Goal: Task Accomplishment & Management: Complete application form

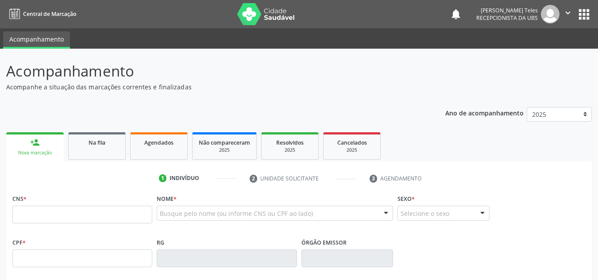
scroll to position [89, 0]
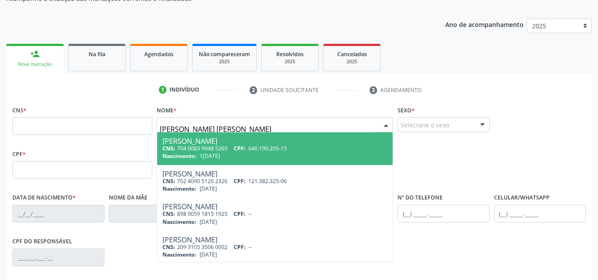
type input "antônio fernandes dantas cabral"
type input "704 0083 9948 5265"
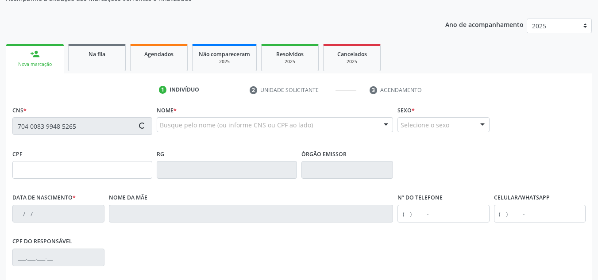
type input "640.190.205-15"
type input "13/10/1950"
type input "Justa Mariados Santos"
type input "(99) 99999-9999"
type input "S/N"
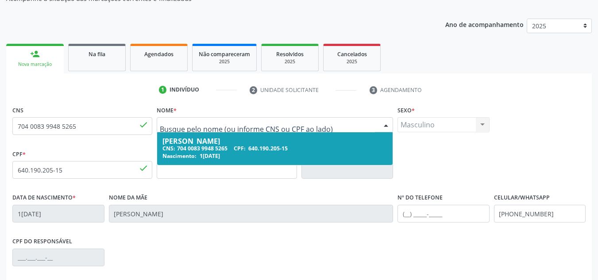
click at [321, 120] on div at bounding box center [275, 124] width 237 height 15
click at [196, 123] on input "text" at bounding box center [267, 129] width 215 height 18
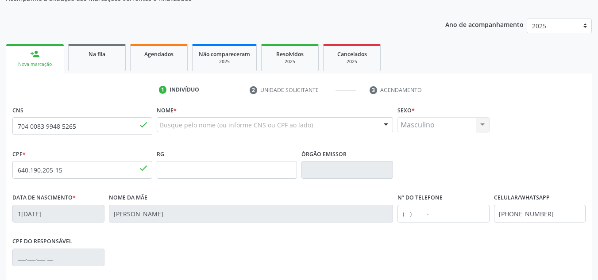
click at [388, 126] on div at bounding box center [386, 125] width 13 height 15
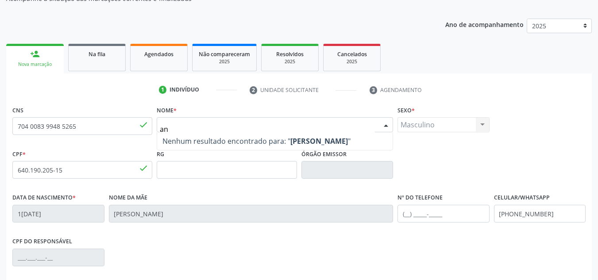
type input "a"
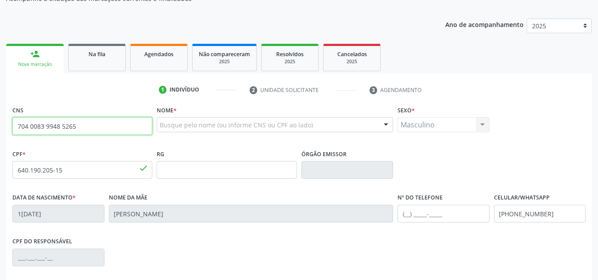
click at [112, 120] on input "704 0083 9948 5265" at bounding box center [82, 126] width 140 height 18
type input "7"
type input "708 0053 8447 3525"
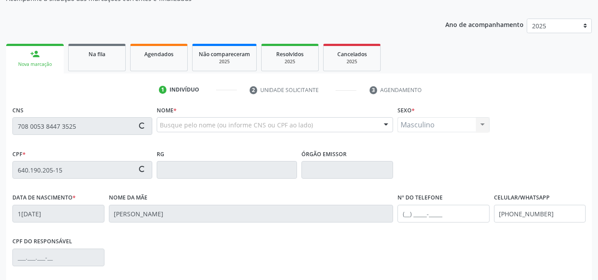
type input "13/06/1961"
type input "(74) 99933-9733"
type input "(71) 99945-4273"
type input "sn"
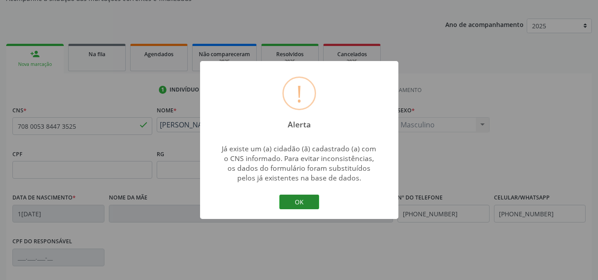
click at [294, 199] on button "OK" at bounding box center [299, 202] width 40 height 15
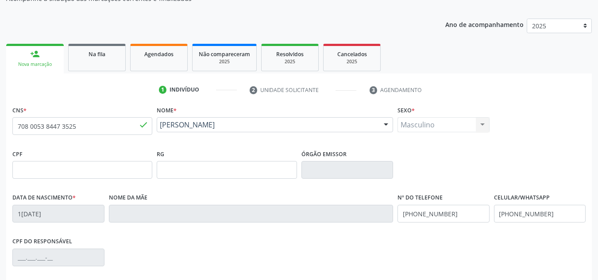
click at [482, 129] on div "Masculino Masculino Feminino Nenhum resultado encontrado para: " " Não há nenhu…" at bounding box center [444, 124] width 92 height 15
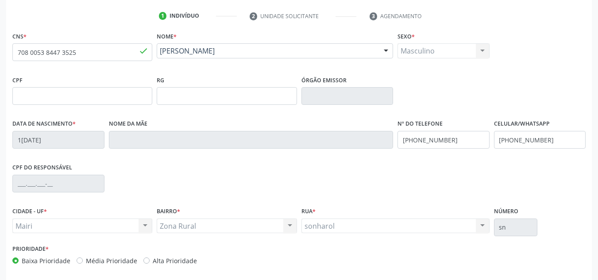
scroll to position [177, 0]
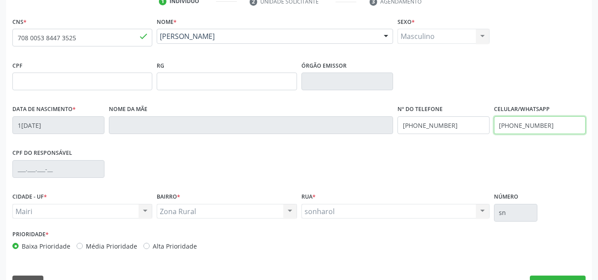
click at [544, 124] on input "(71) 99945-4273" at bounding box center [540, 125] width 92 height 18
type input "("
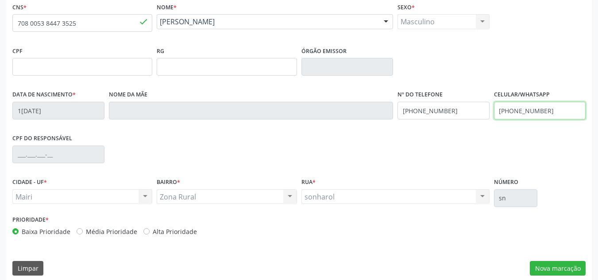
scroll to position [200, 0]
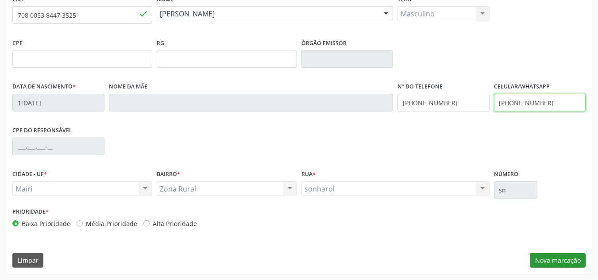
type input "(74) 99933-9733"
click at [560, 257] on button "Nova marcação" at bounding box center [558, 260] width 56 height 15
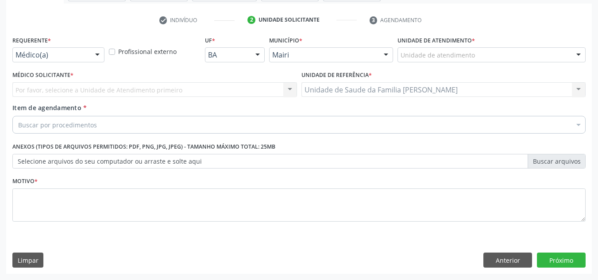
scroll to position [159, 0]
click at [579, 55] on div at bounding box center [578, 55] width 13 height 15
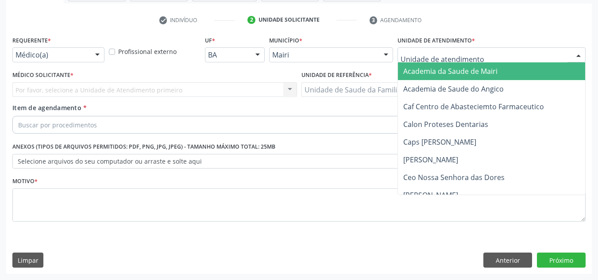
click at [452, 55] on input "text" at bounding box center [484, 59] width 167 height 18
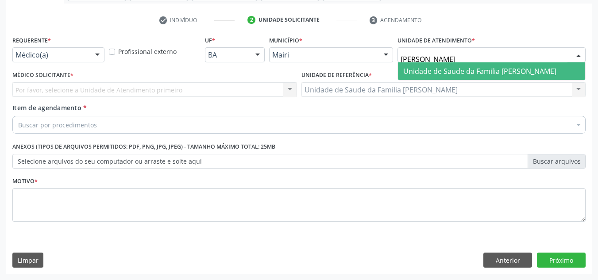
type input "jona"
click at [471, 72] on span "Unidade de Saude da Familia Jonathas Laurentino de Santana" at bounding box center [479, 71] width 153 height 10
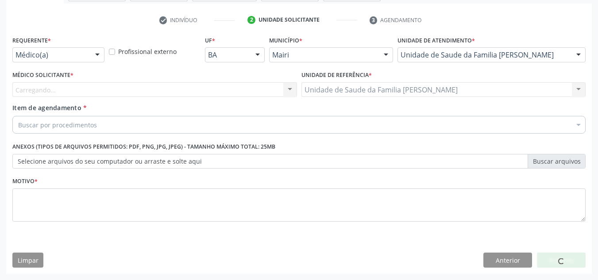
click at [374, 102] on div "Unidade de referência * Unidade de Saude da Familia Dilton Oliveira Santos Unid…" at bounding box center [443, 86] width 289 height 35
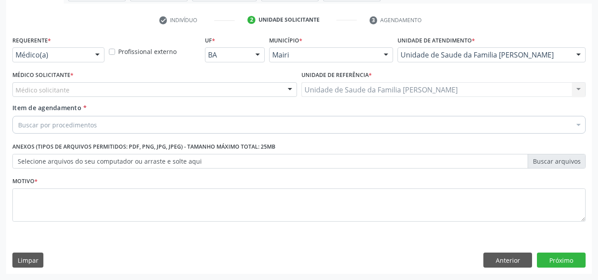
drag, startPoint x: 408, startPoint y: 88, endPoint x: 362, endPoint y: 95, distance: 46.6
click at [409, 88] on div "Unidade de Saude da Familia Dilton Oliveira Santos Unidade de Saude da Familia …" at bounding box center [444, 89] width 285 height 15
click at [262, 88] on div "Médico solicitante" at bounding box center [154, 89] width 285 height 15
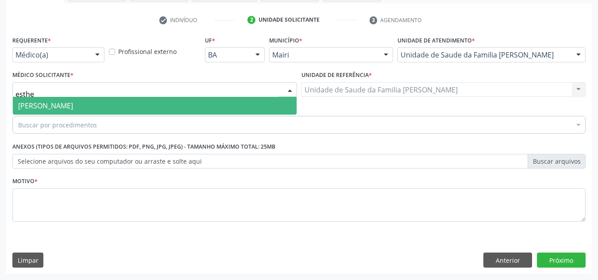
type input "esther"
click at [235, 106] on span "Esther Dolores Martinez Valdes" at bounding box center [155, 106] width 284 height 18
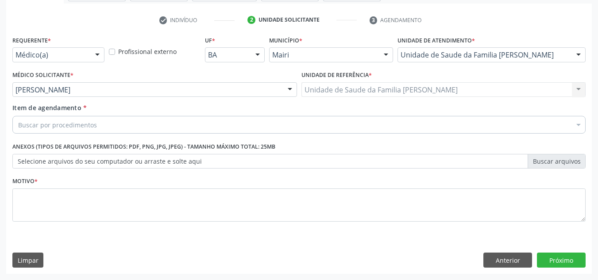
click at [173, 123] on div "Buscar por procedimentos" at bounding box center [299, 125] width 574 height 18
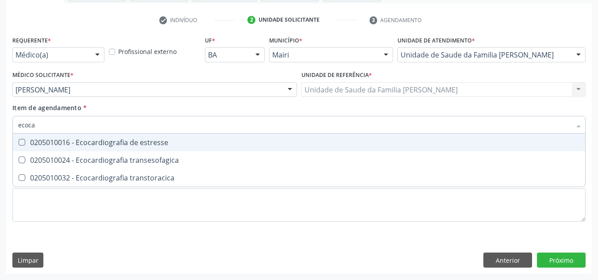
type input "ecocar"
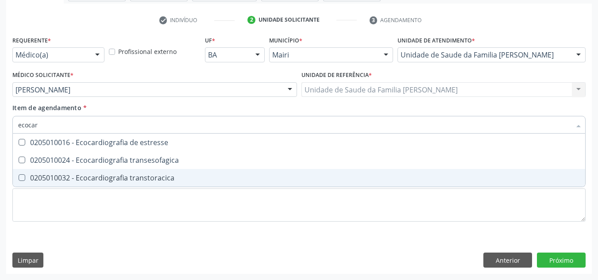
click at [20, 178] on transtoracica at bounding box center [22, 178] width 7 height 7
click at [19, 178] on transtoracica "checkbox" at bounding box center [16, 178] width 6 height 6
checkbox transtoracica "true"
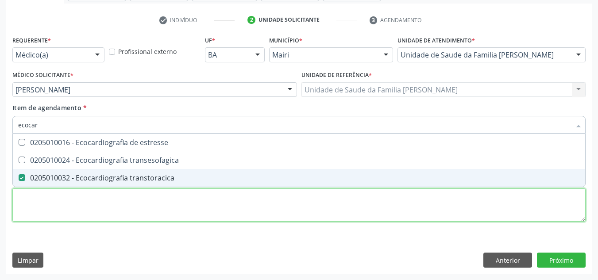
click at [92, 209] on div "Requerente * Médico(a) Médico(a) Enfermeiro(a) Paciente Nenhum resultado encont…" at bounding box center [299, 134] width 574 height 201
checkbox transesofagica "true"
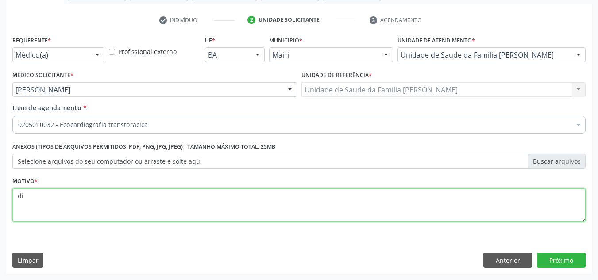
type textarea "d"
type textarea "DISPNEIA E HAS"
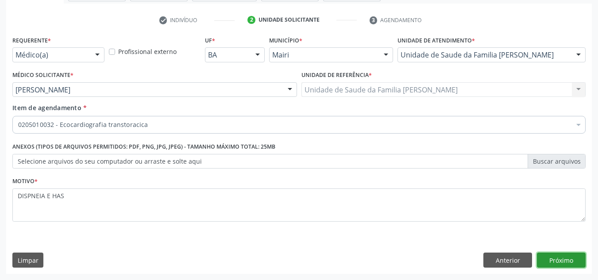
click at [568, 265] on button "Próximo" at bounding box center [561, 260] width 49 height 15
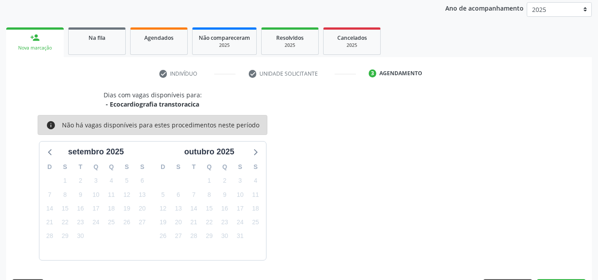
scroll to position [131, 0]
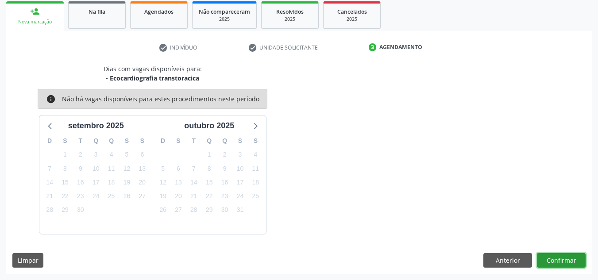
click at [562, 259] on button "Confirmar" at bounding box center [561, 260] width 49 height 15
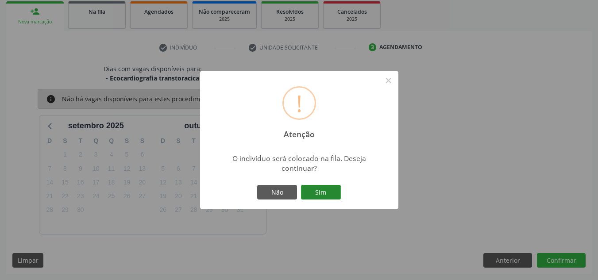
click at [322, 185] on button "Sim" at bounding box center [321, 192] width 40 height 15
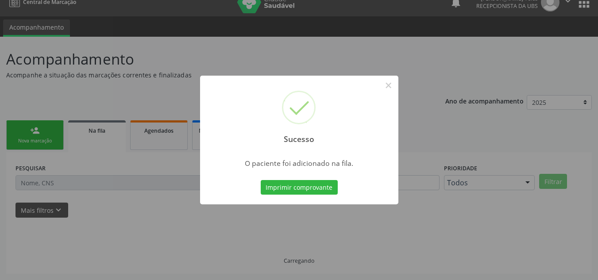
scroll to position [12, 0]
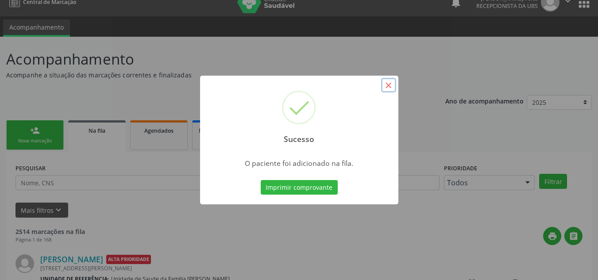
click at [388, 88] on button "×" at bounding box center [388, 85] width 15 height 15
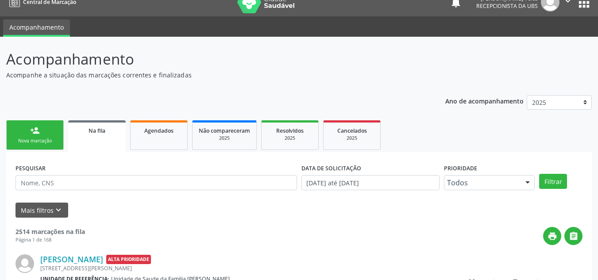
click at [21, 133] on link "person_add Nova marcação" at bounding box center [35, 135] width 58 height 30
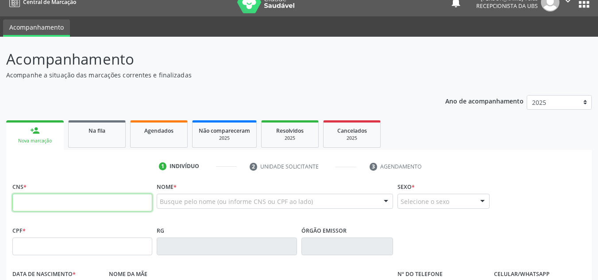
click at [50, 202] on input "text" at bounding box center [82, 203] width 140 height 18
type input "706 2025 3162 8667"
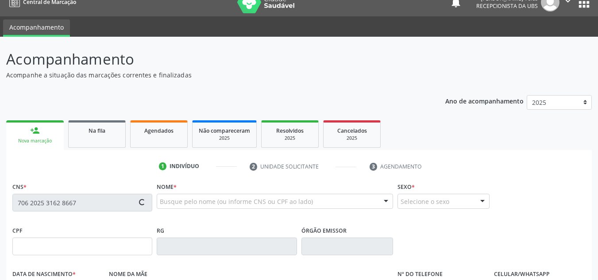
type input "159.615.245-15"
type input "26/10/1957"
type input "Nemezia Gonçalves de Oliveira"
type input "(74) 99989-8598"
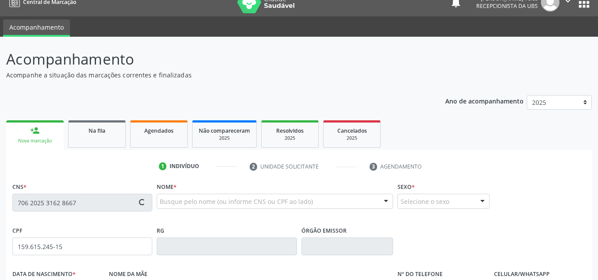
type input "S/N"
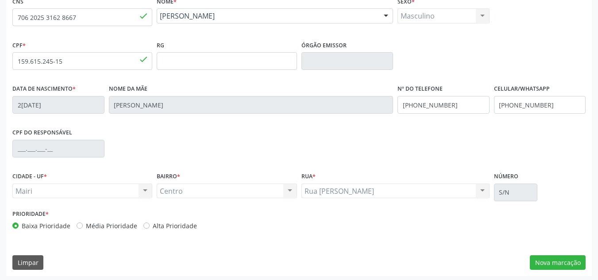
scroll to position [200, 0]
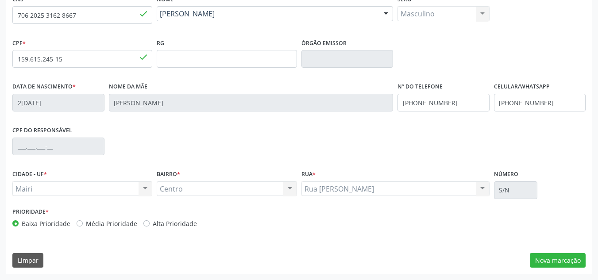
click at [564, 270] on div "CNS 706 2025 3162 8667 done Nome * Abimael Oliveira de Araujo Abimael Oliveira …" at bounding box center [299, 133] width 586 height 282
click at [563, 264] on button "Nova marcação" at bounding box center [558, 260] width 56 height 15
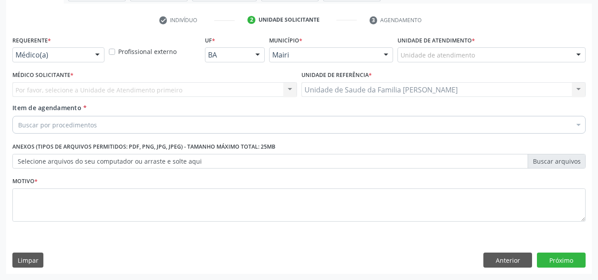
scroll to position [159, 0]
click at [349, 262] on div "Limpar Anterior Próximo" at bounding box center [299, 260] width 574 height 15
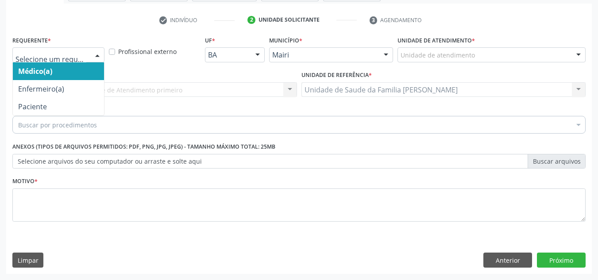
click at [98, 55] on div at bounding box center [97, 55] width 13 height 15
click at [63, 72] on span "Médico(a)" at bounding box center [58, 71] width 91 height 18
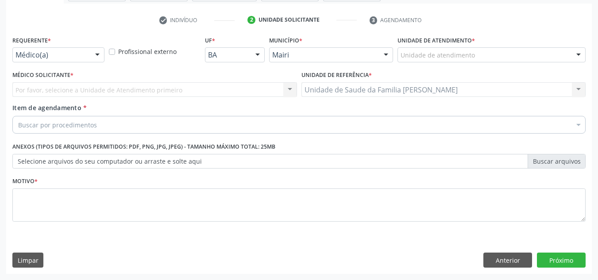
click at [582, 56] on div at bounding box center [578, 55] width 13 height 15
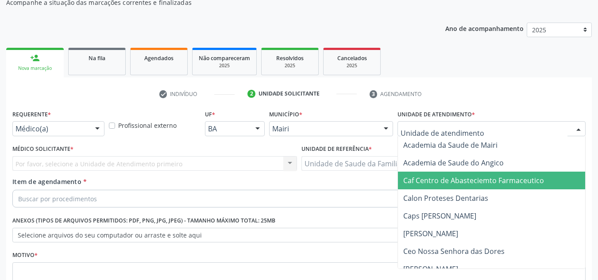
scroll to position [70, 0]
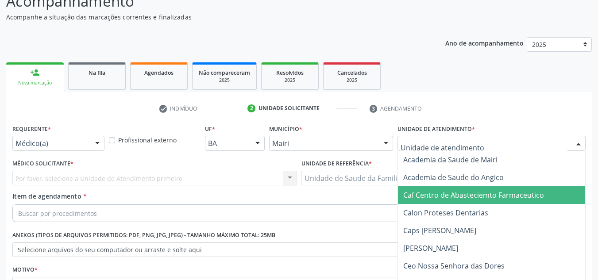
click at [439, 147] on input "text" at bounding box center [484, 148] width 167 height 18
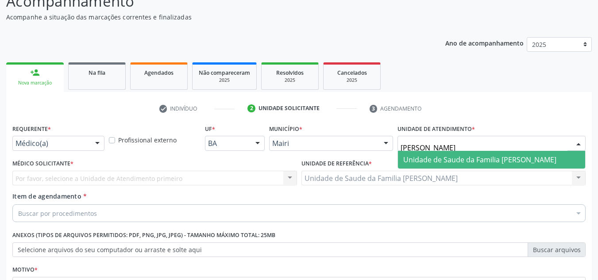
type input "J"
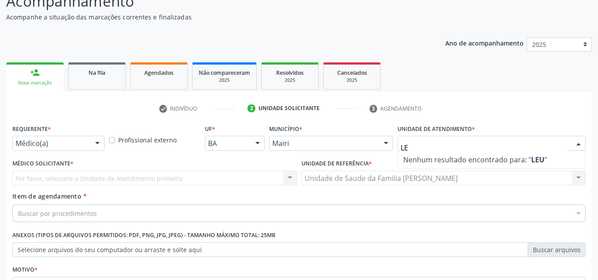
type input "L"
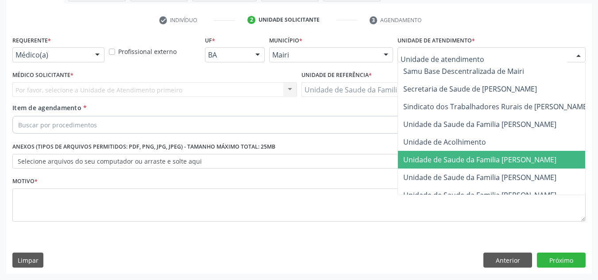
scroll to position [664, 0]
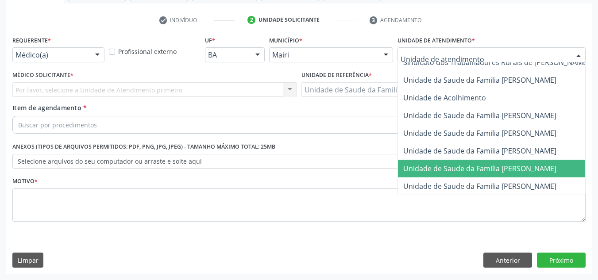
click at [473, 167] on span "Unidade de Saude da Familia Jonathas Laurentino de Santana" at bounding box center [479, 169] width 153 height 10
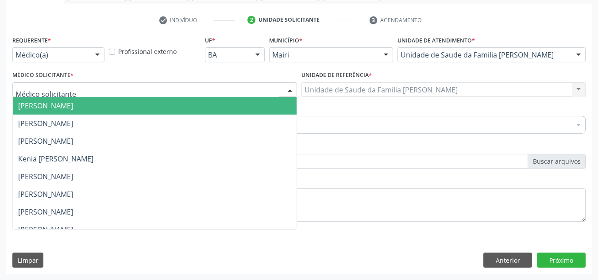
click at [288, 90] on div at bounding box center [289, 90] width 13 height 15
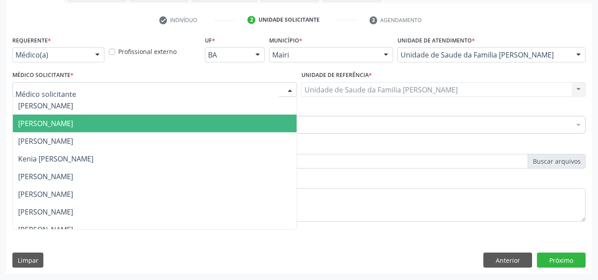
click at [73, 125] on span "Esther Dolores Martinez Valdes" at bounding box center [45, 124] width 55 height 10
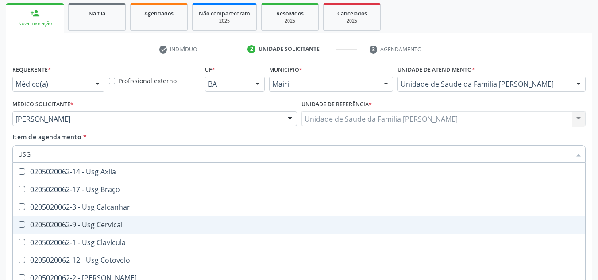
scroll to position [114, 0]
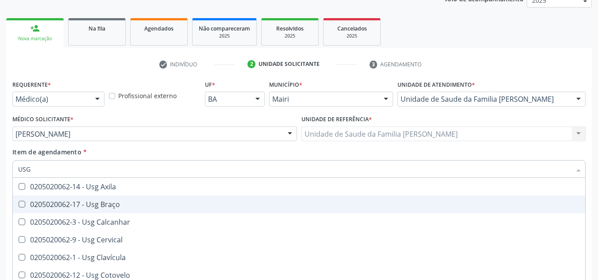
drag, startPoint x: 39, startPoint y: 170, endPoint x: 40, endPoint y: 161, distance: 8.9
click at [40, 168] on input "USG" at bounding box center [294, 169] width 553 height 18
type input "U"
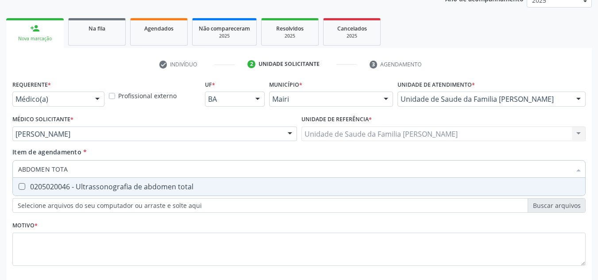
type input "ABDOMEN TOTAL"
click at [22, 188] on total at bounding box center [22, 186] width 7 height 7
click at [19, 188] on total "checkbox" at bounding box center [16, 187] width 6 height 6
checkbox total "true"
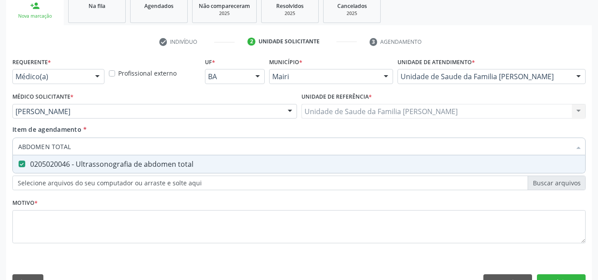
scroll to position [159, 0]
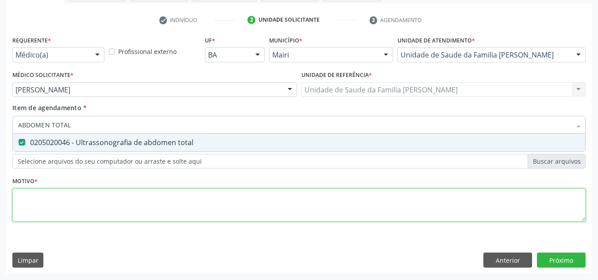
click at [58, 211] on div "Requerente * Médico(a) Médico(a) Enfermeiro(a) Paciente Nenhum resultado encont…" at bounding box center [299, 134] width 574 height 201
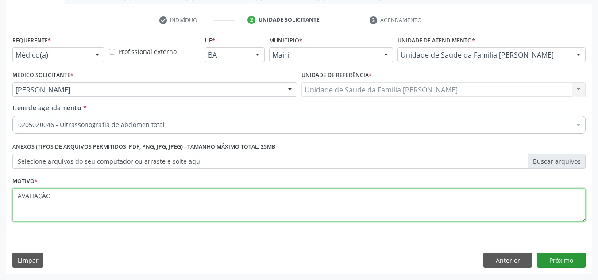
type textarea "AVALIAÇÃO"
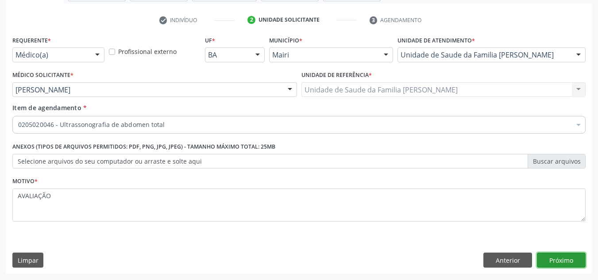
click at [566, 258] on button "Próximo" at bounding box center [561, 260] width 49 height 15
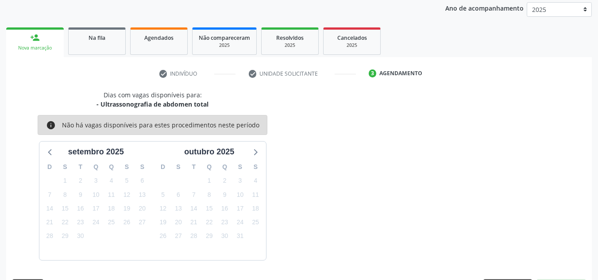
scroll to position [131, 0]
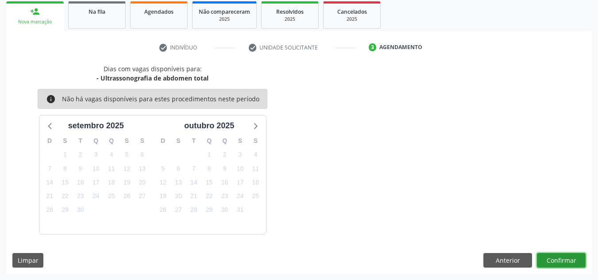
click at [569, 263] on button "Confirmar" at bounding box center [561, 260] width 49 height 15
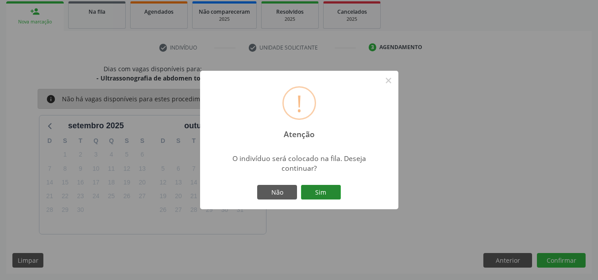
click at [318, 194] on button "Sim" at bounding box center [321, 192] width 40 height 15
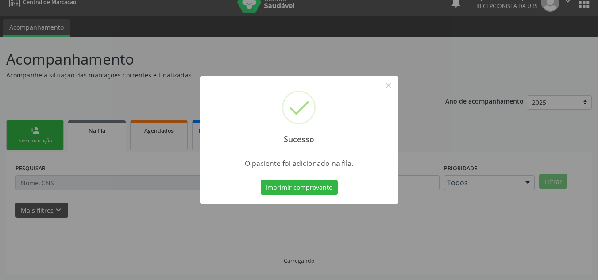
scroll to position [12, 0]
click at [388, 83] on button "×" at bounding box center [388, 85] width 15 height 15
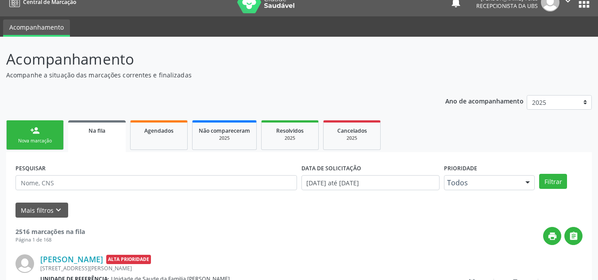
click at [36, 132] on div "person_add" at bounding box center [35, 131] width 10 height 10
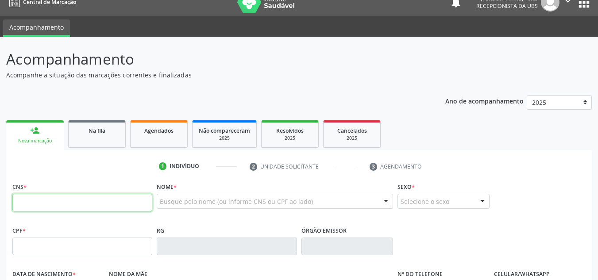
click at [54, 206] on input "text" at bounding box center [82, 203] width 140 height 18
type input "700 1099 4789 1619"
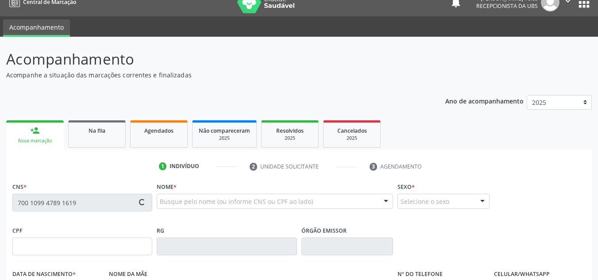
type input "933.826.937-04"
type input "11/10/1962"
type input "Valdelice Oliveira dos Santos"
type input "(74) 99989-8598"
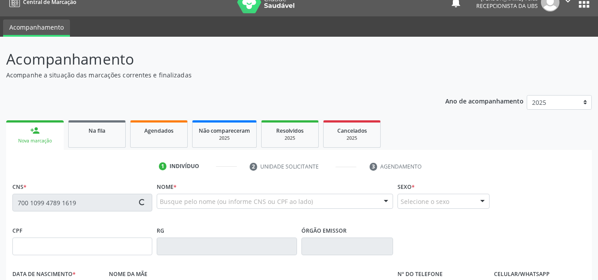
type input "S/N"
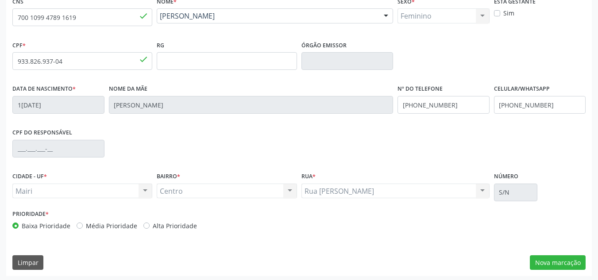
scroll to position [200, 0]
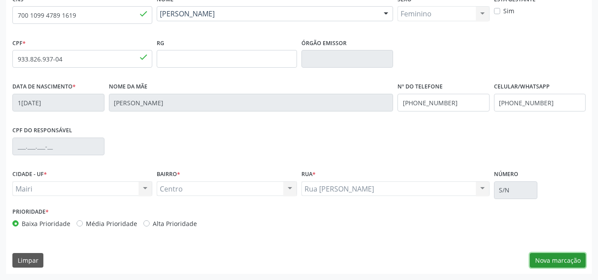
click at [558, 260] on button "Nova marcação" at bounding box center [558, 260] width 56 height 15
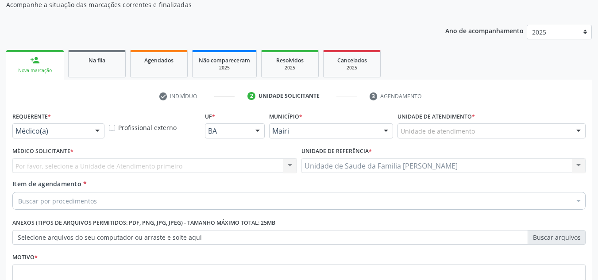
scroll to position [70, 0]
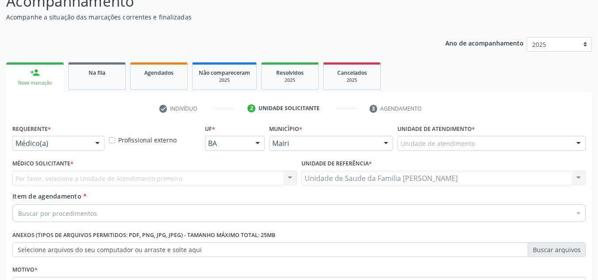
click at [577, 144] on div at bounding box center [578, 143] width 13 height 15
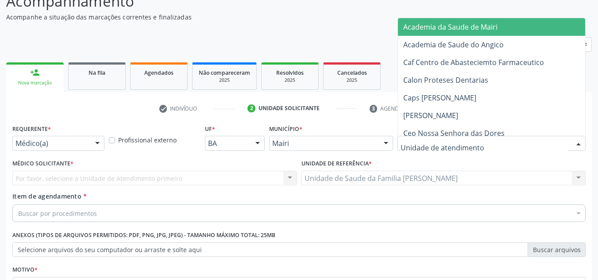
click at [427, 148] on input "text" at bounding box center [484, 148] width 167 height 18
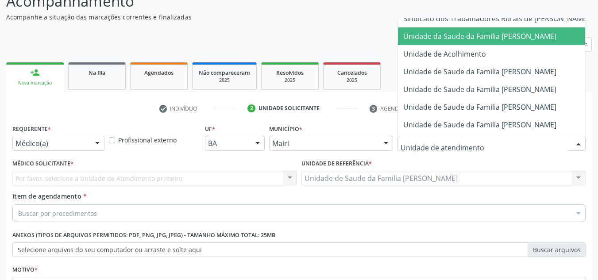
scroll to position [664, 0]
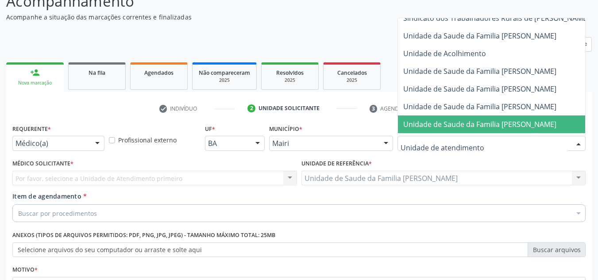
click at [463, 120] on span "Unidade de Saude da Familia Jonathas Laurentino de Santana" at bounding box center [479, 125] width 153 height 10
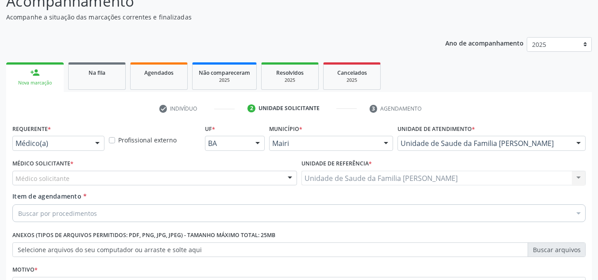
click at [290, 180] on div at bounding box center [289, 178] width 13 height 15
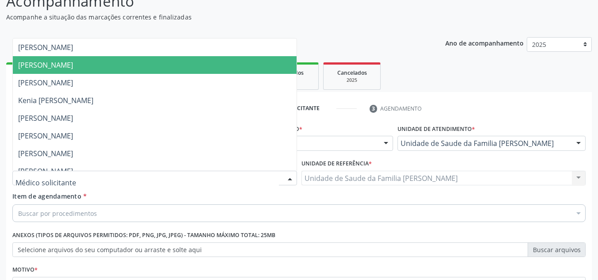
click at [65, 67] on span "Esther Dolores Martinez Valdes" at bounding box center [45, 65] width 55 height 10
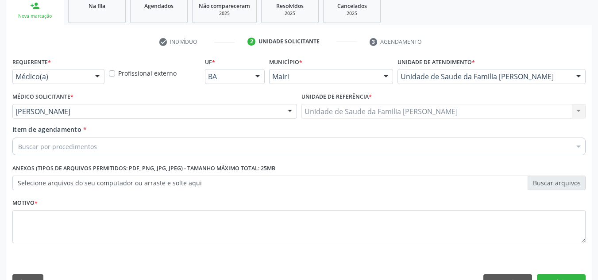
scroll to position [159, 0]
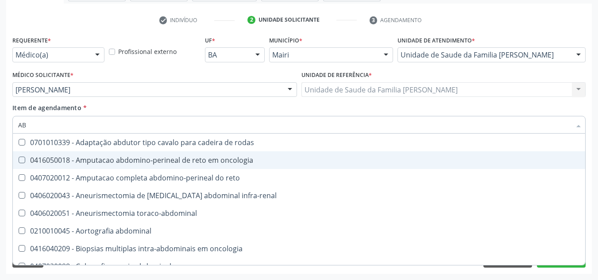
type input "A"
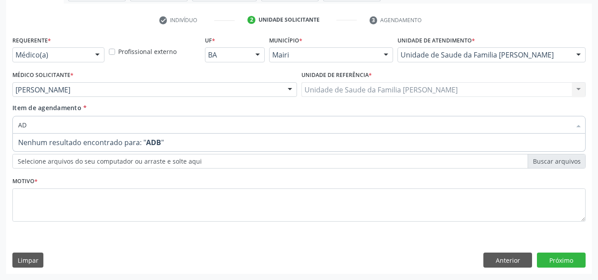
type input "A"
type input "U"
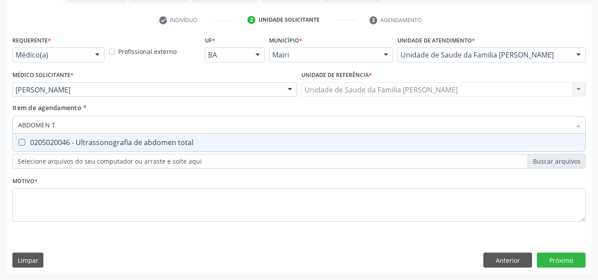
type input "ABDOMEN TO"
click at [21, 141] on total at bounding box center [22, 142] width 7 height 7
click at [19, 141] on total "checkbox" at bounding box center [16, 143] width 6 height 6
checkbox total "true"
click at [76, 127] on input "ABDOMEN TO" at bounding box center [294, 125] width 553 height 18
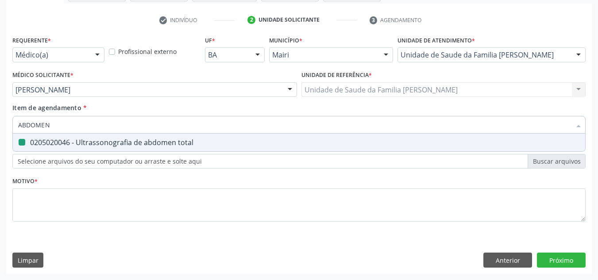
type input "ABDOME"
checkbox total "false"
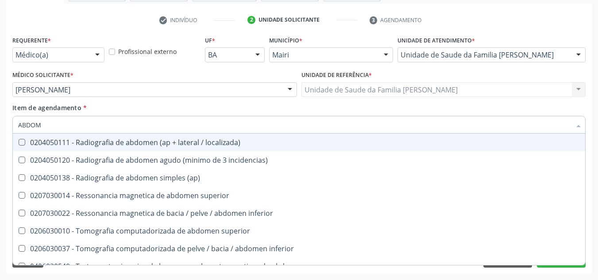
type input "ABDO"
checkbox total "false"
type input "A"
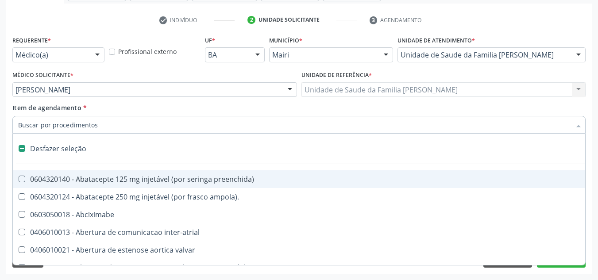
type input "S"
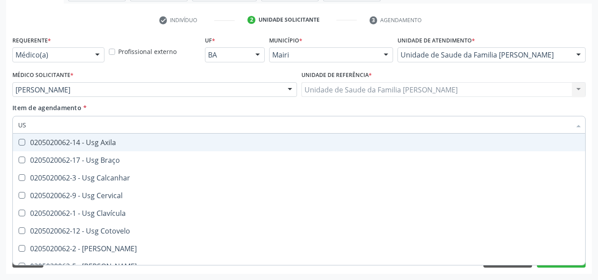
type input "U"
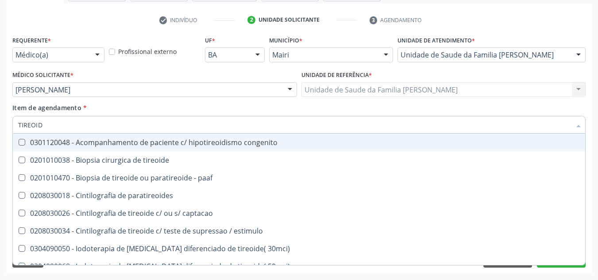
type input "TIREOIDE"
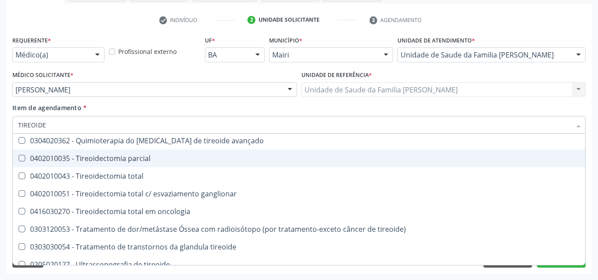
scroll to position [170, 0]
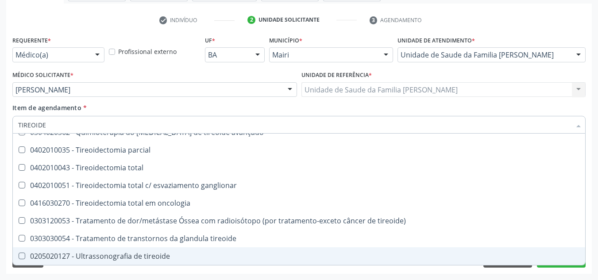
checkbox paaf "true"
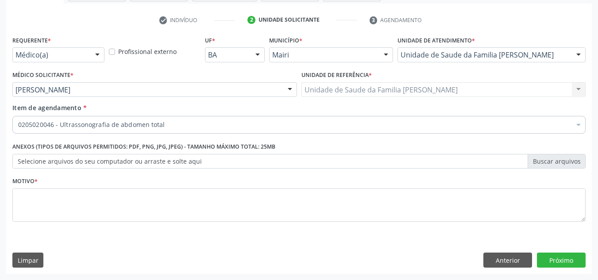
scroll to position [0, 0]
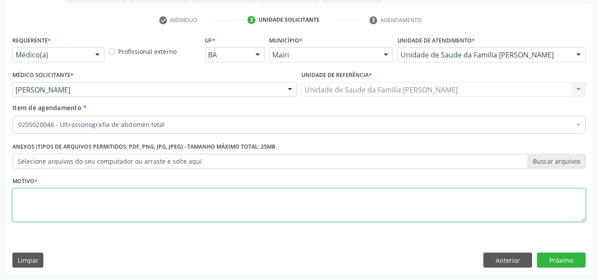
click at [205, 202] on textarea at bounding box center [299, 206] width 574 height 34
type textarea "AVALIAÇÃO"
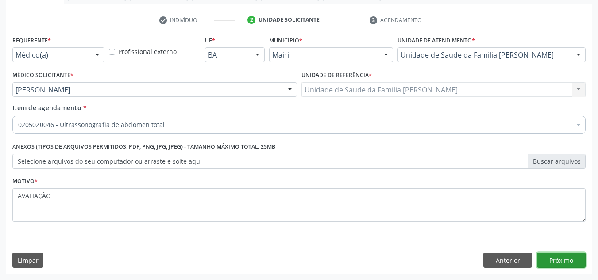
click at [557, 260] on button "Próximo" at bounding box center [561, 260] width 49 height 15
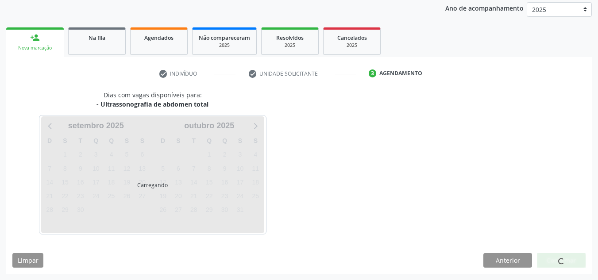
scroll to position [131, 0]
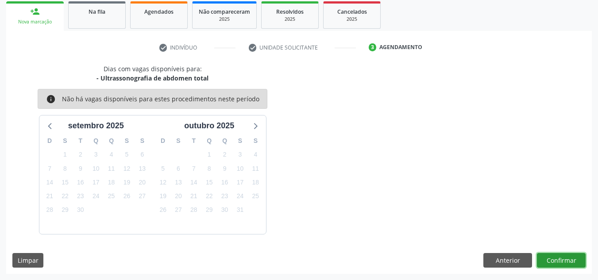
click at [558, 263] on button "Confirmar" at bounding box center [561, 260] width 49 height 15
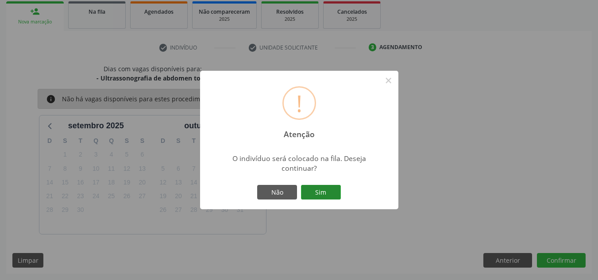
click at [314, 192] on button "Sim" at bounding box center [321, 192] width 40 height 15
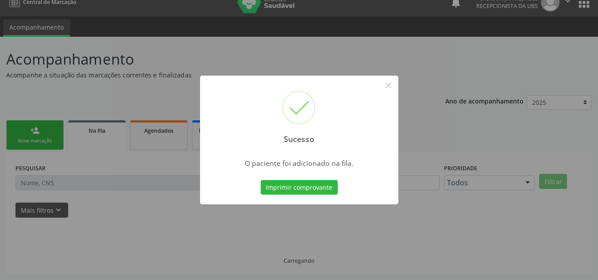
scroll to position [12, 0]
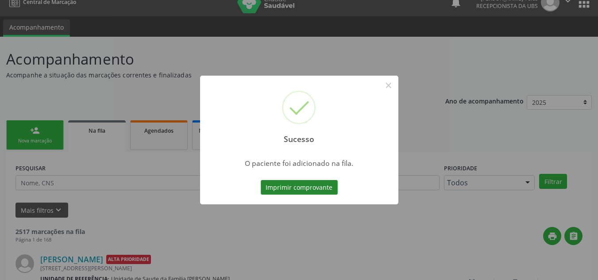
click at [313, 191] on button "Imprimir comprovante" at bounding box center [299, 187] width 77 height 15
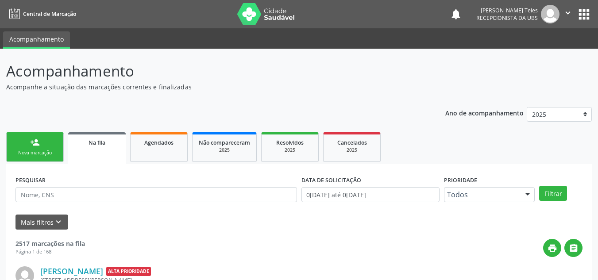
scroll to position [12, 0]
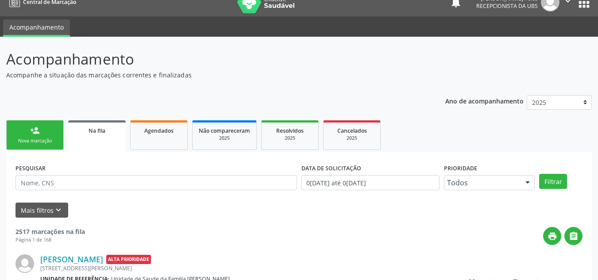
drag, startPoint x: 256, startPoint y: 69, endPoint x: 261, endPoint y: 71, distance: 6.0
click at [256, 71] on div "Acompanhamento Acompanhe a situação das marcações correntes e finalizadas" at bounding box center [211, 63] width 410 height 31
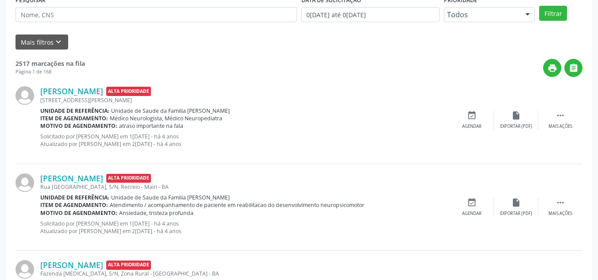
scroll to position [56, 0]
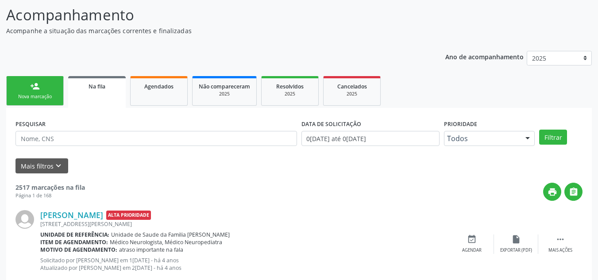
click at [30, 89] on link "person_add Nova marcação" at bounding box center [35, 91] width 58 height 30
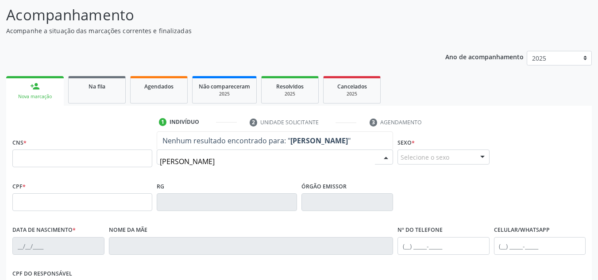
click at [279, 159] on input "[PERSON_NAME]" at bounding box center [267, 162] width 215 height 18
type input "E"
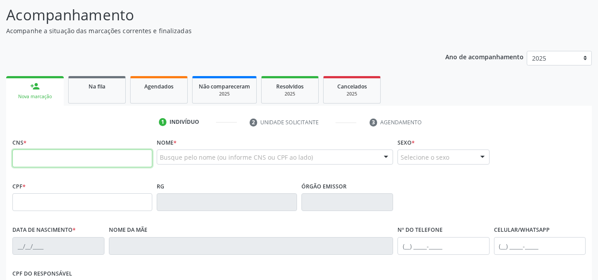
click at [116, 162] on input "text" at bounding box center [82, 159] width 140 height 18
type input "707 8086 5821 8613"
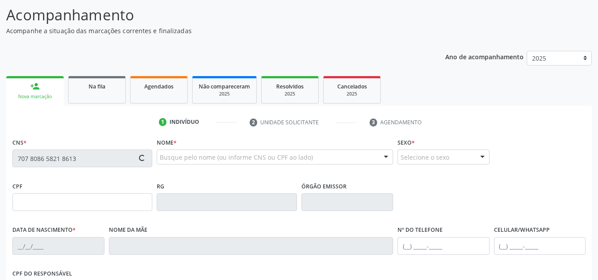
type input "[DATE]"
type input "[PERSON_NAME]"
type input "[PHONE_NUMBER]"
type input "118"
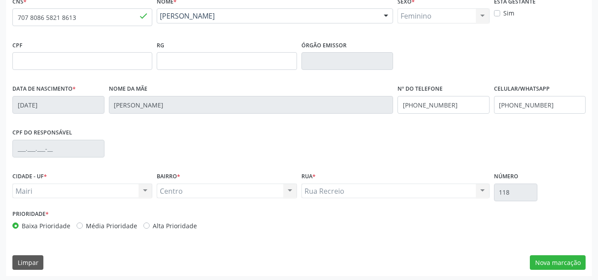
scroll to position [200, 0]
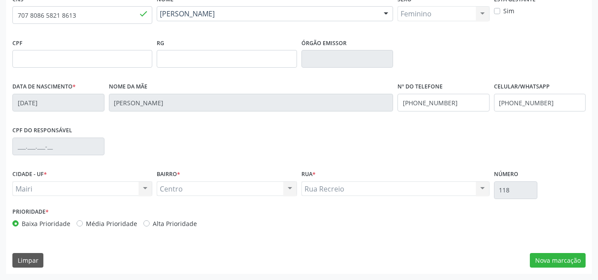
click at [74, 224] on div "Baixa Prioridade Média Prioridade Alta Prioridade" at bounding box center [154, 223] width 285 height 9
click at [86, 223] on label "Média Prioridade" at bounding box center [111, 223] width 51 height 9
click at [78, 223] on input "Média Prioridade" at bounding box center [80, 223] width 6 height 8
radio input "true"
click at [545, 254] on button "Nova marcação" at bounding box center [558, 260] width 56 height 15
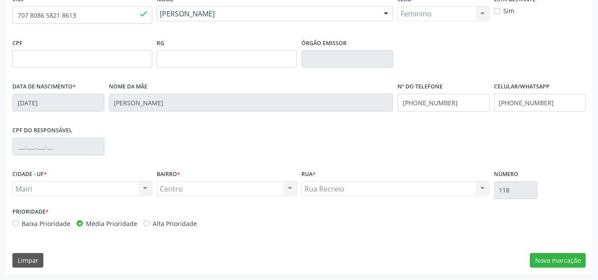
scroll to position [159, 0]
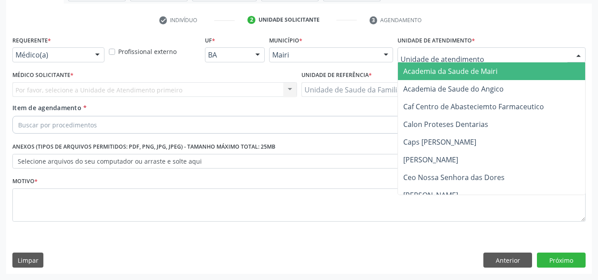
click at [536, 54] on div at bounding box center [492, 54] width 188 height 15
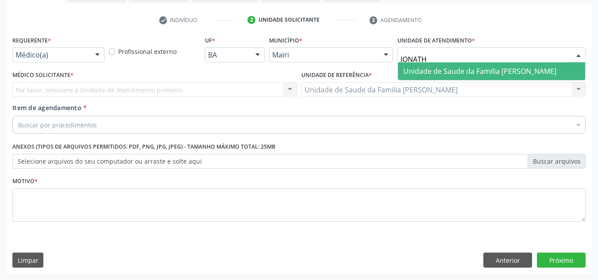
type input "JONATHA"
click at [489, 78] on span "Unidade de Saude da Familia Jonathas Laurentino de Santana" at bounding box center [491, 71] width 187 height 18
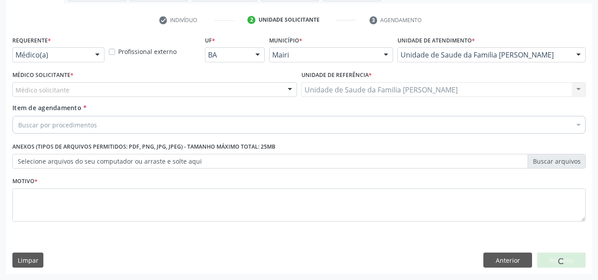
click at [265, 85] on div "Médico solicitante Candido Gomes da Silva Junior Esther Dolores Martinez Valdes…" at bounding box center [154, 89] width 285 height 15
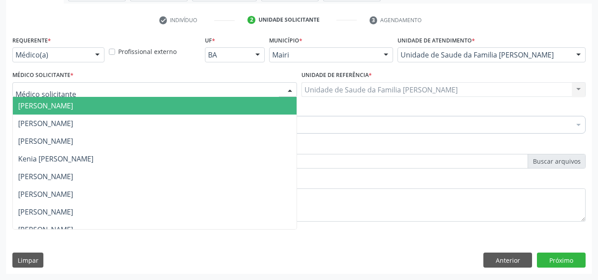
drag, startPoint x: 258, startPoint y: 90, endPoint x: 252, endPoint y: 91, distance: 5.8
click at [257, 91] on div at bounding box center [154, 89] width 285 height 15
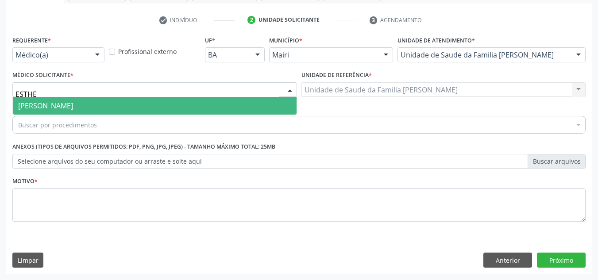
type input "ESTHER"
click at [155, 103] on span "Esther Dolores Martinez Valdes" at bounding box center [155, 106] width 284 height 18
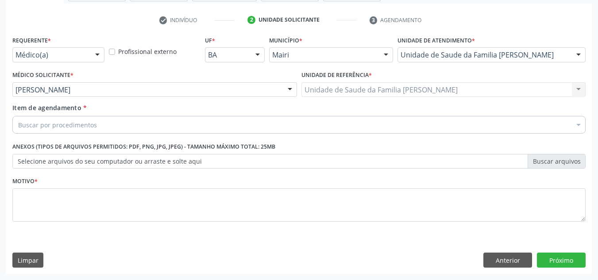
click at [181, 123] on div "Buscar por procedimentos" at bounding box center [299, 125] width 574 height 18
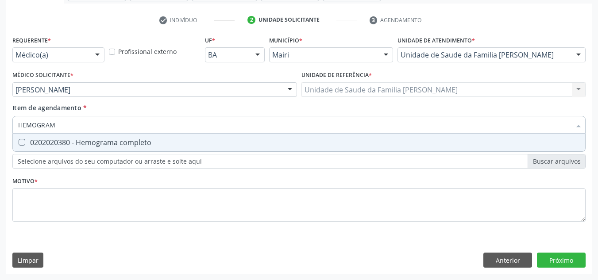
type input "HEMOGRAMA"
click at [22, 147] on span "0202020380 - Hemograma completo" at bounding box center [299, 143] width 573 height 18
checkbox completo "true"
type input "H"
type input "G"
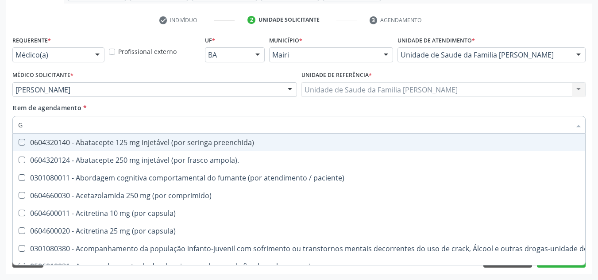
checkbox preenchida\) "false"
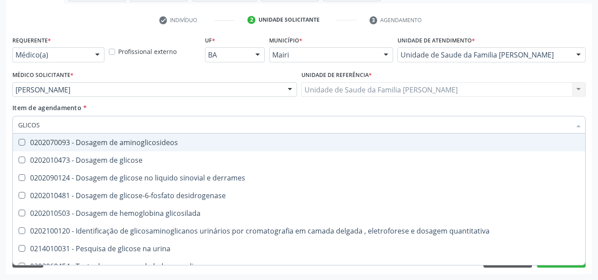
type input "GLICOSE"
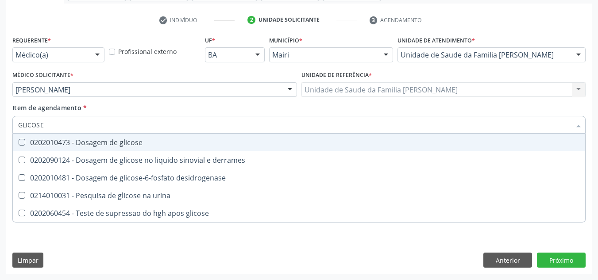
click at [22, 138] on span "0202010473 - Dosagem de glicose" at bounding box center [299, 143] width 573 height 18
checkbox glicose "true"
click at [76, 126] on input "GLICOSE" at bounding box center [294, 125] width 553 height 18
type input "GLICOS"
checkbox glicose "false"
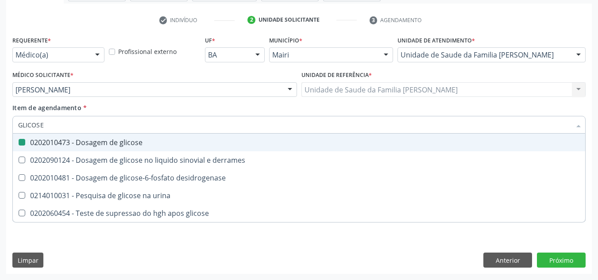
checkbox derrames "true"
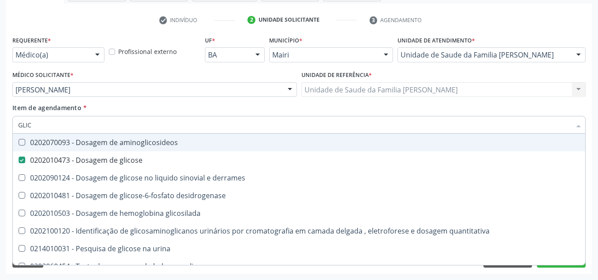
type input "GLI"
checkbox glicose "false"
checkbox derrames "false"
type input "G"
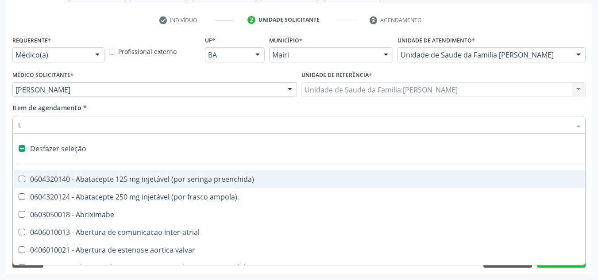
type input "LI"
checkbox coxofemoral "true"
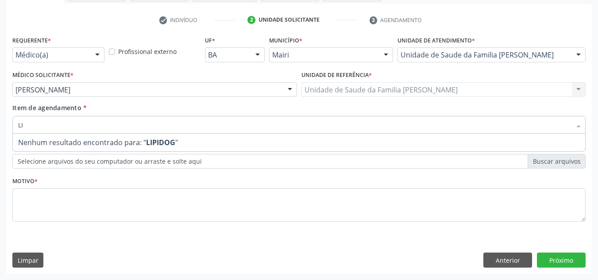
type input "L"
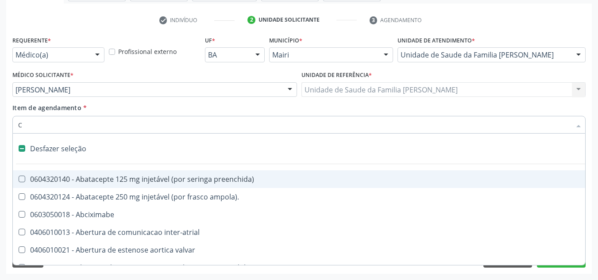
type input "CO"
checkbox vesico-ureteral "true"
checkbox adolescente\) "true"
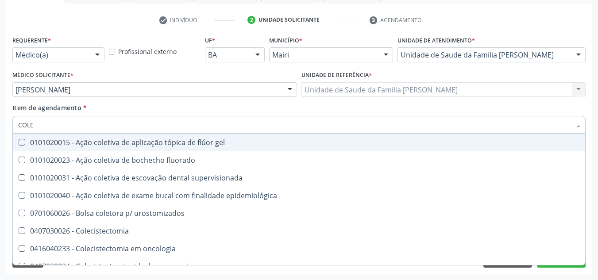
type input "COLES"
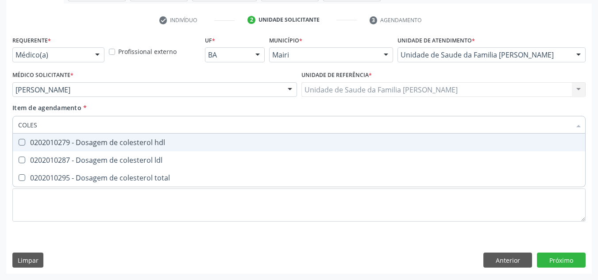
click at [17, 142] on div at bounding box center [16, 142] width 7 height 7
checkbox hdl "true"
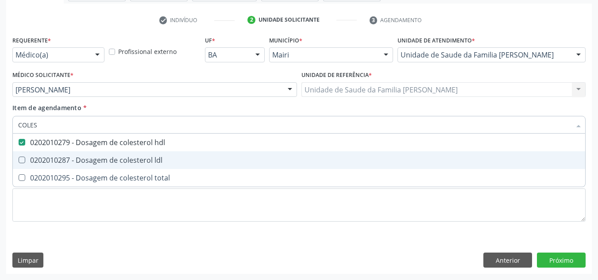
click at [23, 160] on ldl at bounding box center [22, 160] width 7 height 7
click at [19, 160] on ldl "checkbox" at bounding box center [16, 160] width 6 height 6
checkbox ldl "true"
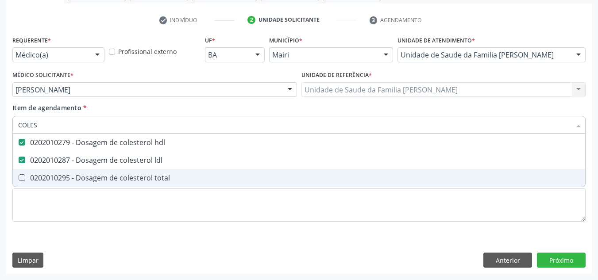
drag, startPoint x: 23, startPoint y: 180, endPoint x: 31, endPoint y: 169, distance: 13.3
click at [19, 178] on total at bounding box center [22, 178] width 7 height 7
click at [19, 178] on total "checkbox" at bounding box center [16, 178] width 6 height 6
checkbox total "true"
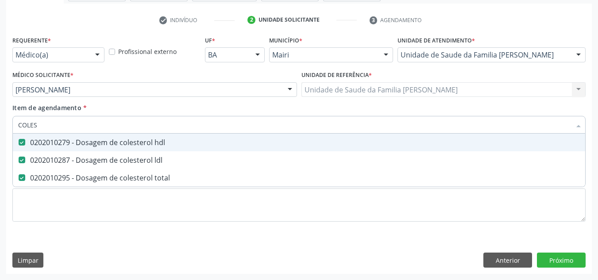
click at [49, 124] on input "COLES" at bounding box center [294, 125] width 553 height 18
type input "COLE"
checkbox hdl "false"
checkbox ldl "false"
checkbox total "false"
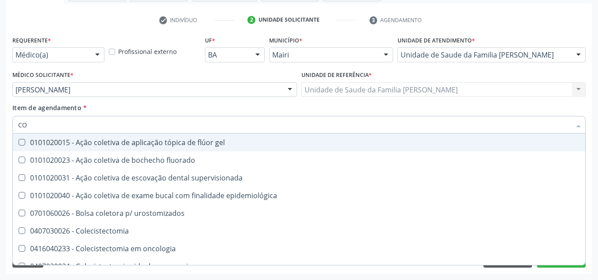
type input "C"
checkbox hdl "false"
checkbox ldl "false"
checkbox total "false"
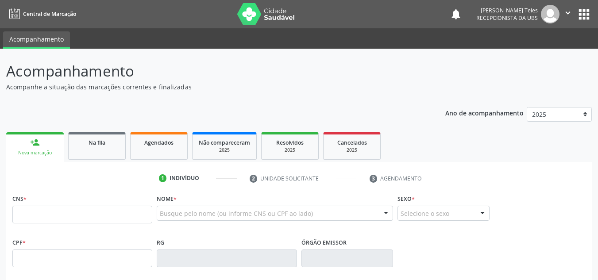
click at [140, 215] on input "text" at bounding box center [82, 215] width 140 height 18
type input "707 8086 5821 8613"
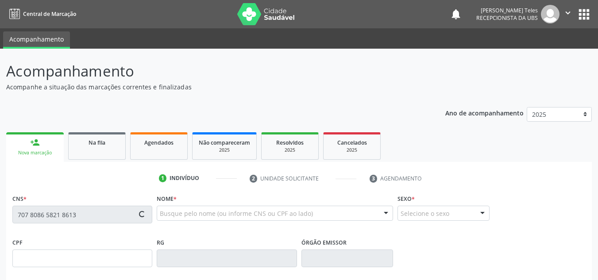
type input "22/07/1990"
type input "Nilza Pereira Silva"
type input "(74) 99939-0081"
type input "[PHONE_NUMBER]"
type input "118"
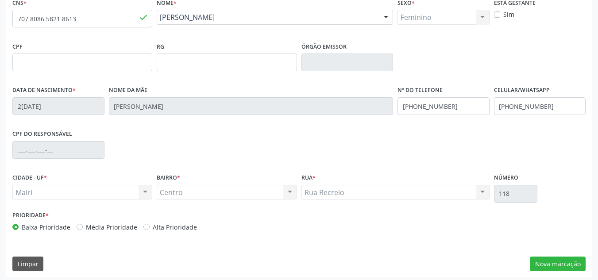
scroll to position [200, 0]
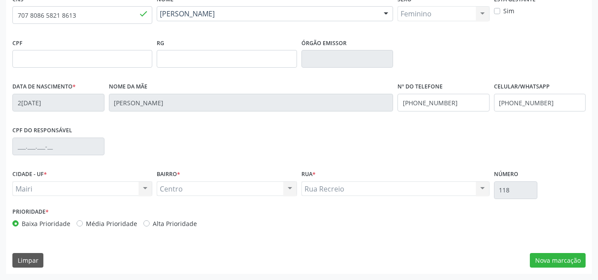
click at [86, 222] on label "Média Prioridade" at bounding box center [111, 223] width 51 height 9
click at [79, 222] on input "Média Prioridade" at bounding box center [80, 223] width 6 height 8
radio input "true"
click at [560, 255] on button "Nova marcação" at bounding box center [558, 260] width 56 height 15
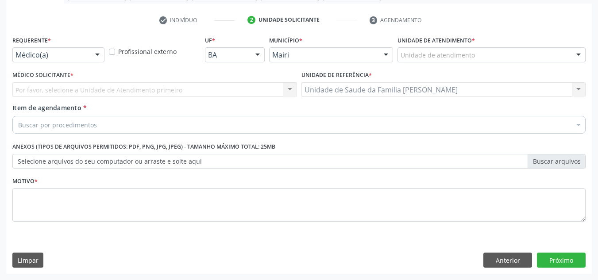
scroll to position [159, 0]
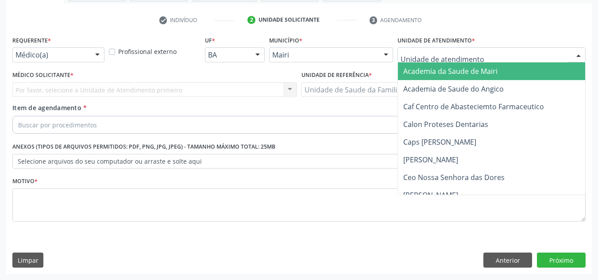
click at [545, 53] on div at bounding box center [492, 54] width 188 height 15
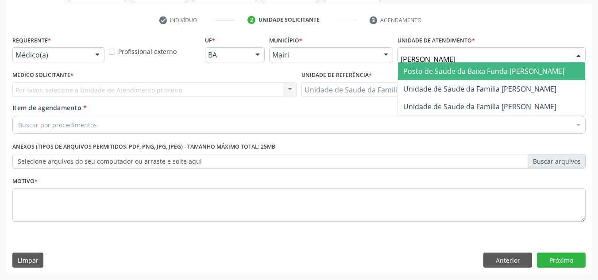
type input "JONA"
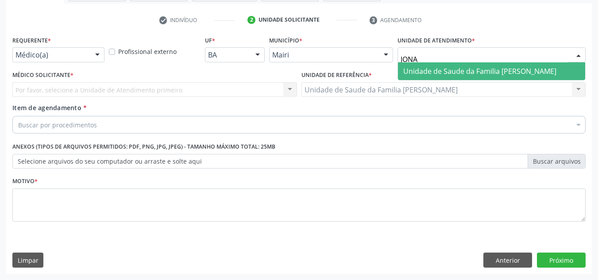
click at [501, 70] on span "Unidade de Saude da Familia [PERSON_NAME]" at bounding box center [479, 71] width 153 height 10
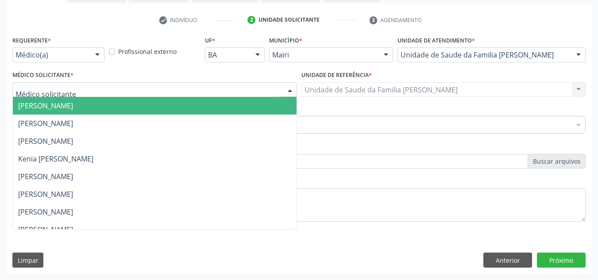
click at [271, 88] on div at bounding box center [154, 89] width 285 height 15
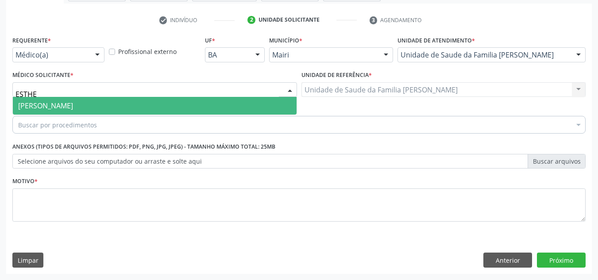
type input "[PERSON_NAME]"
click at [182, 104] on span "[PERSON_NAME]" at bounding box center [155, 106] width 284 height 18
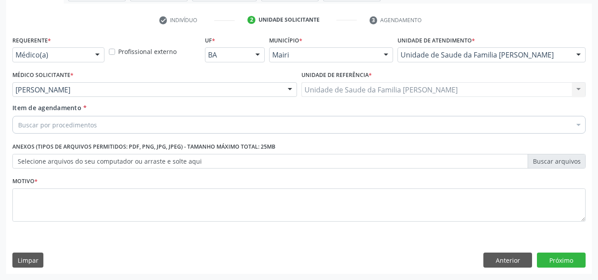
click at [116, 124] on div "Buscar por procedimentos" at bounding box center [299, 125] width 574 height 18
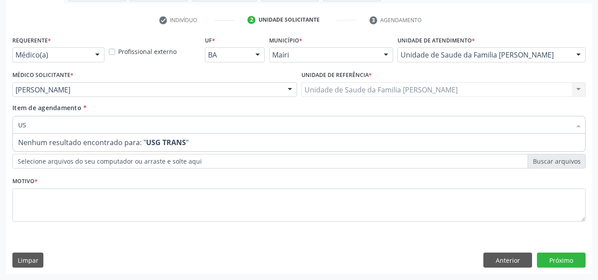
type input "U"
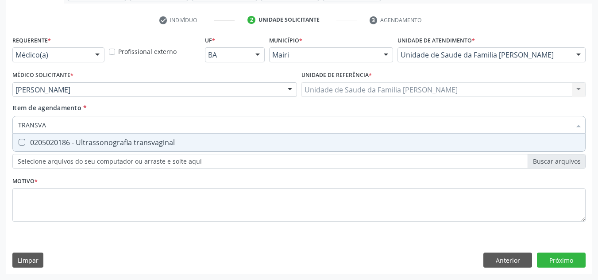
type input "TRANSVAG"
drag, startPoint x: 22, startPoint y: 142, endPoint x: 24, endPoint y: 149, distance: 7.4
click at [22, 142] on transvaginal at bounding box center [22, 142] width 7 height 7
click at [19, 142] on transvaginal "checkbox" at bounding box center [16, 143] width 6 height 6
checkbox transvaginal "true"
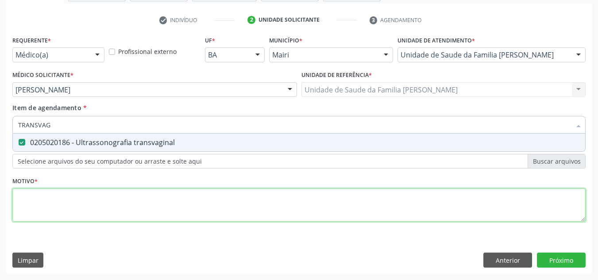
click at [47, 198] on div "Requerente * Médico(a) Médico(a) Enfermeiro(a) Paciente Nenhum resultado encont…" at bounding box center [299, 134] width 574 height 201
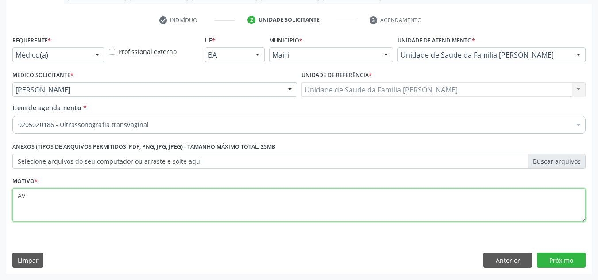
type textarea "A"
type textarea "SOLICITADO PELA GINECOLOGISTA."
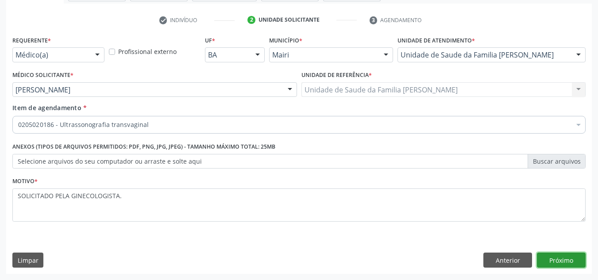
click at [564, 258] on button "Próximo" at bounding box center [561, 260] width 49 height 15
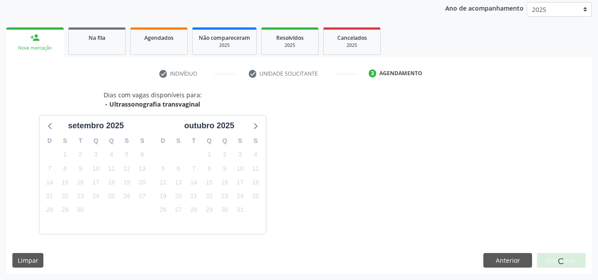
scroll to position [131, 0]
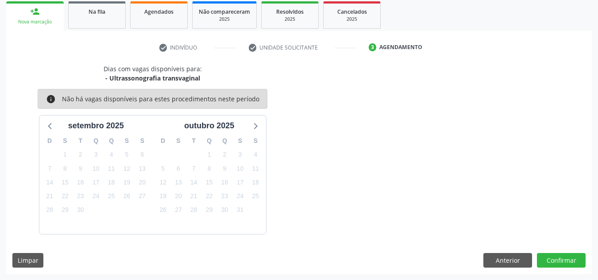
click at [40, 12] on link "person_add Nova marcação" at bounding box center [35, 16] width 58 height 30
click at [26, 11] on link "person_add Nova marcação" at bounding box center [35, 16] width 58 height 30
click at [37, 11] on div "person_add" at bounding box center [35, 12] width 10 height 10
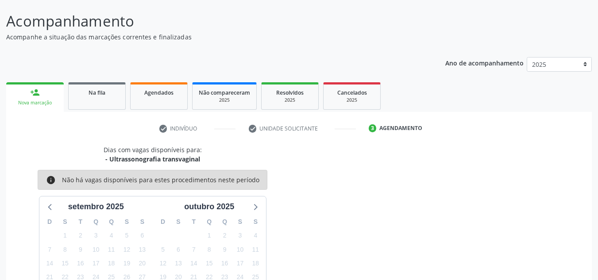
scroll to position [0, 0]
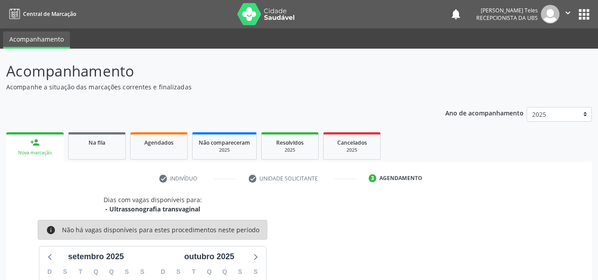
click at [32, 146] on div "person_add" at bounding box center [35, 143] width 10 height 10
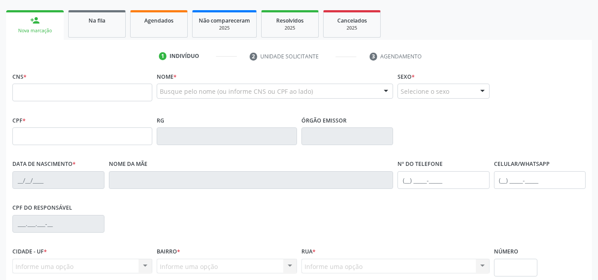
scroll to position [123, 0]
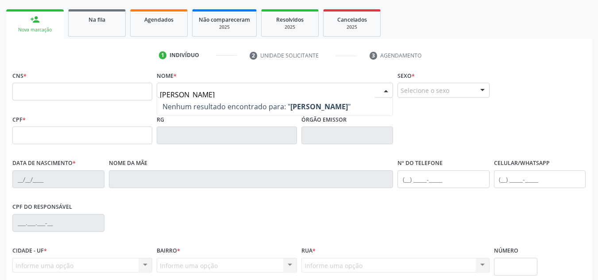
type input "ANA MEIRE COSTA SILVA"
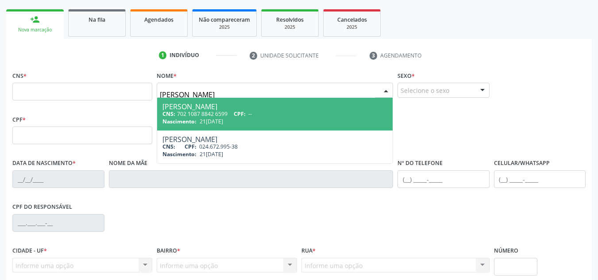
click at [256, 120] on div "Nascimento: 21/03/1979" at bounding box center [275, 122] width 225 height 8
type input "702 1087 8842 6599"
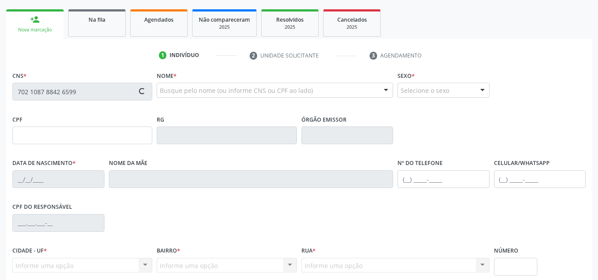
type input "21/03/1979"
type input "Odete Costa Silva"
type input "(99) 99999-9999"
type input "(74) 99903-8230"
type input "S/N"
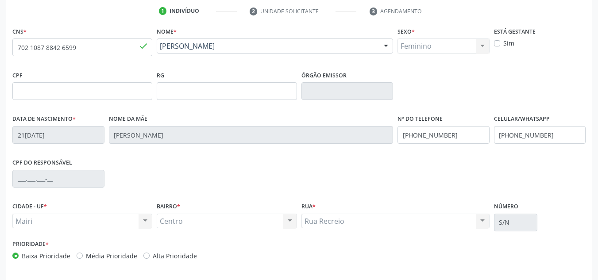
scroll to position [200, 0]
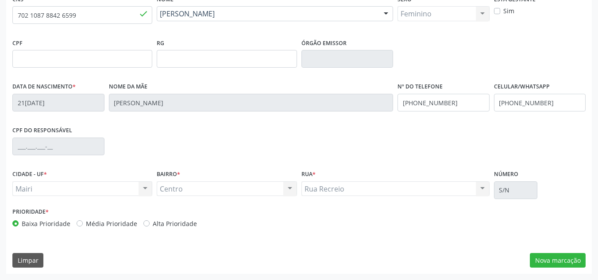
click at [86, 223] on label "Média Prioridade" at bounding box center [111, 223] width 51 height 9
click at [80, 223] on input "Média Prioridade" at bounding box center [80, 223] width 6 height 8
radio input "true"
click at [560, 257] on button "Nova marcação" at bounding box center [558, 260] width 56 height 15
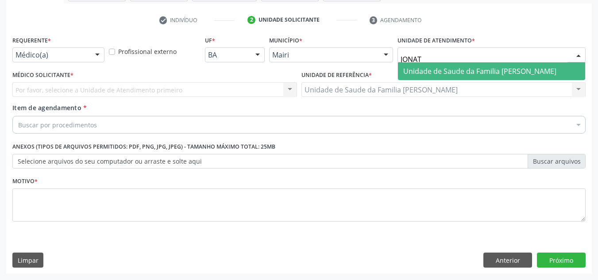
type input "JONATH"
click at [453, 74] on span "Unidade de Saude da Familia [PERSON_NAME]" at bounding box center [479, 71] width 153 height 10
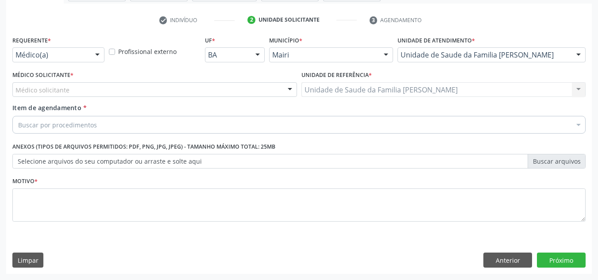
click at [427, 67] on div "Unidade de atendimento * Unidade de Saude da Familia Jonathas Laurentino de San…" at bounding box center [492, 51] width 193 height 35
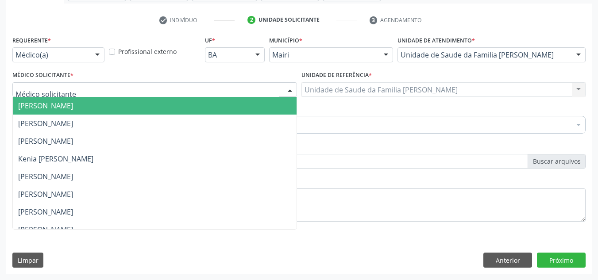
click at [260, 93] on div at bounding box center [154, 89] width 285 height 15
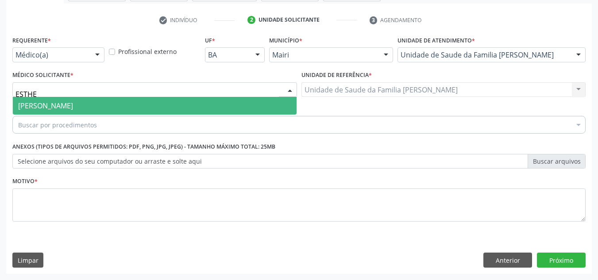
type input "[PERSON_NAME]"
click at [199, 104] on span "[PERSON_NAME]" at bounding box center [155, 106] width 284 height 18
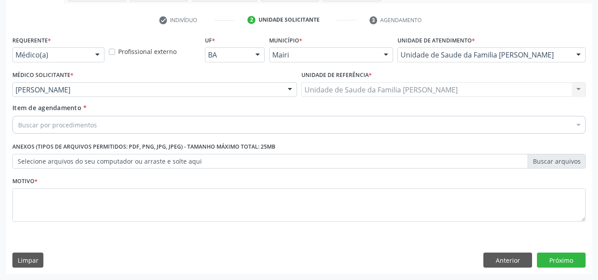
click at [147, 124] on div "Buscar por procedimentos" at bounding box center [299, 125] width 574 height 18
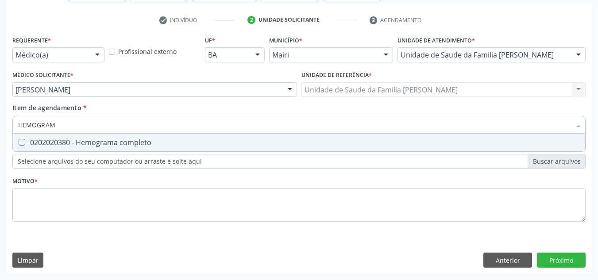
type input "HEMOGRAMA"
drag, startPoint x: 139, startPoint y: 140, endPoint x: 127, endPoint y: 135, distance: 13.3
click at [138, 141] on div "0202020380 - Hemograma completo" at bounding box center [299, 142] width 562 height 7
checkbox completo "true"
click at [118, 121] on input "HEMOGRAMA" at bounding box center [294, 125] width 553 height 18
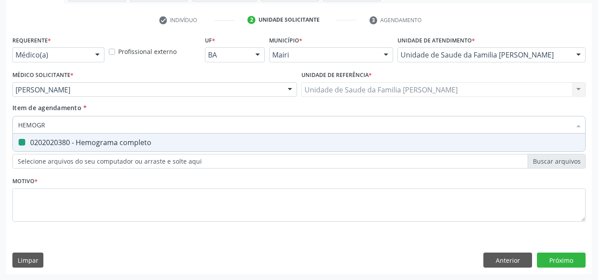
type input "HEMOG"
checkbox completo "false"
type input "H"
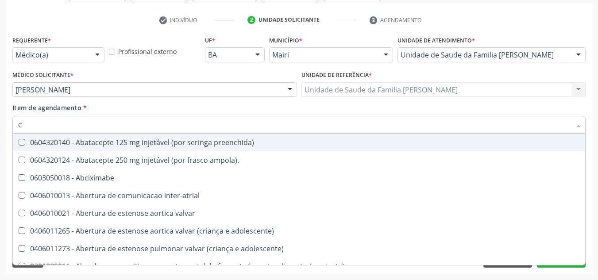
type input "CO"
checkbox osseo "true"
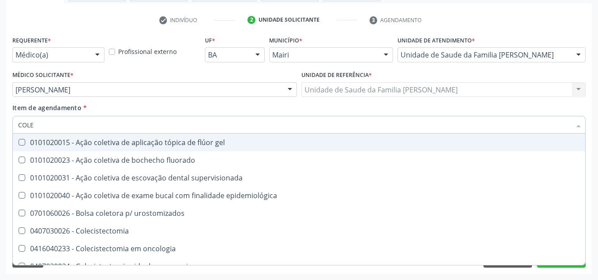
type input "COLES"
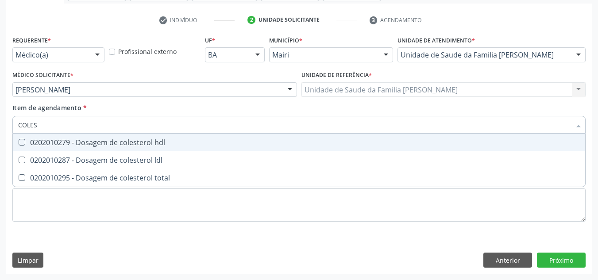
drag, startPoint x: 20, startPoint y: 144, endPoint x: 21, endPoint y: 150, distance: 6.8
click at [20, 145] on hdl at bounding box center [22, 142] width 7 height 7
click at [19, 145] on hdl "checkbox" at bounding box center [16, 143] width 6 height 6
checkbox hdl "true"
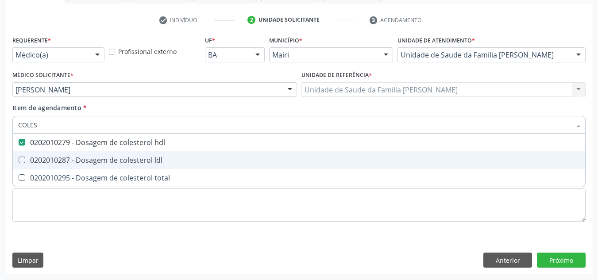
drag, startPoint x: 22, startPoint y: 156, endPoint x: 20, endPoint y: 170, distance: 13.4
click at [21, 157] on span "0202010287 - Dosagem de colesterol ldl" at bounding box center [299, 160] width 573 height 18
checkbox ldl "true"
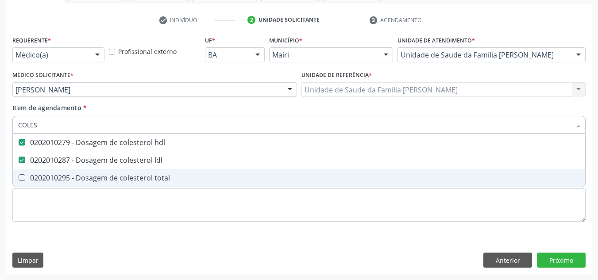
click at [20, 175] on total at bounding box center [22, 178] width 7 height 7
click at [19, 175] on total "checkbox" at bounding box center [16, 178] width 6 height 6
checkbox total "true"
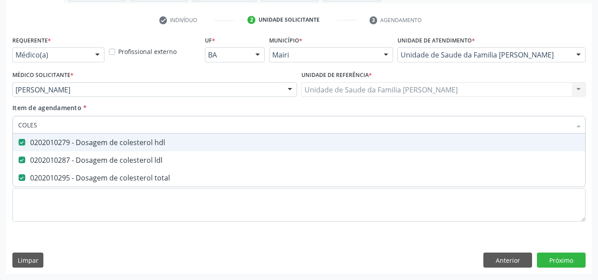
click at [53, 127] on input "COLES" at bounding box center [294, 125] width 553 height 18
type input "COLE"
checkbox hdl "false"
checkbox ldl "false"
checkbox total "false"
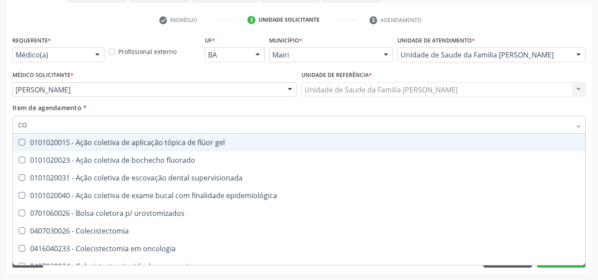
type input "C"
checkbox hdl "false"
checkbox ldl "false"
checkbox total "false"
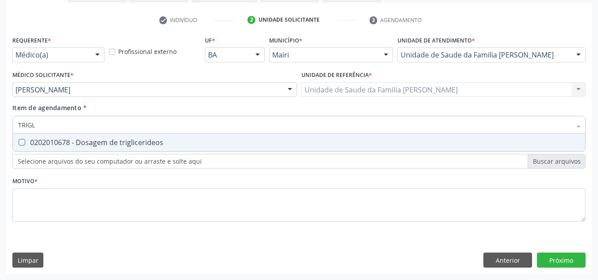
type input "TRIGLI"
drag, startPoint x: 22, startPoint y: 140, endPoint x: 39, endPoint y: 135, distance: 17.4
click at [29, 137] on span "0202010678 - Dosagem de triglicerideos" at bounding box center [299, 143] width 573 height 18
checkbox triglicerideos "true"
click at [66, 124] on input "TRIGLI" at bounding box center [294, 125] width 553 height 18
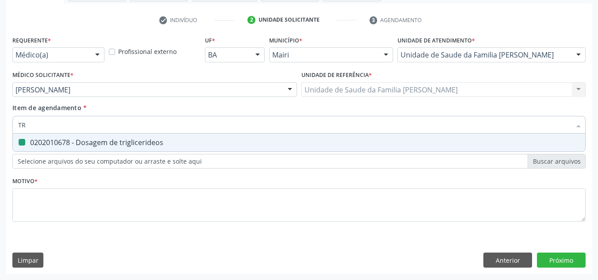
type input "T"
checkbox triglicerideos "false"
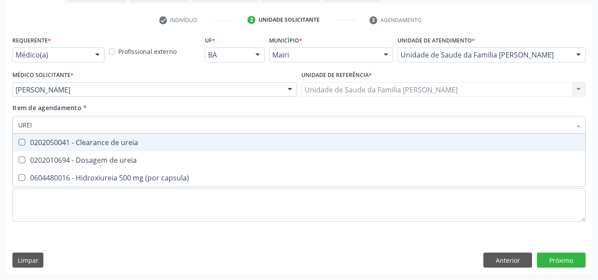
type input "UREIA"
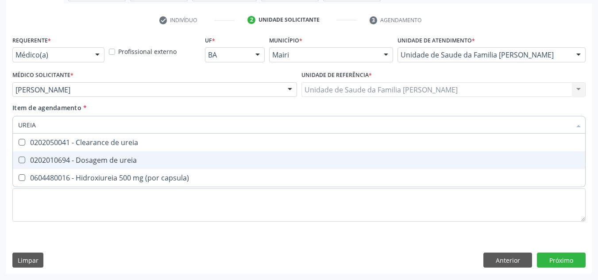
drag, startPoint x: 23, startPoint y: 159, endPoint x: 38, endPoint y: 146, distance: 19.4
click at [27, 157] on div "0202010694 - Dosagem de ureia" at bounding box center [299, 160] width 562 height 7
checkbox ureia "true"
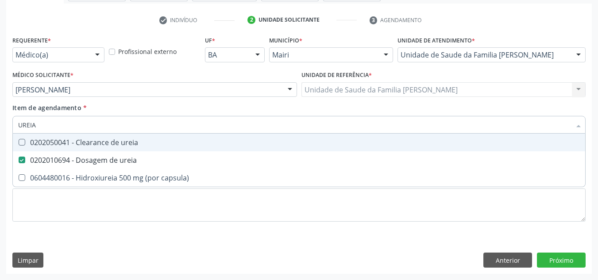
click at [43, 130] on input "UREIA" at bounding box center [294, 125] width 553 height 18
type input "U"
checkbox ureia "false"
type input "CREATININA"
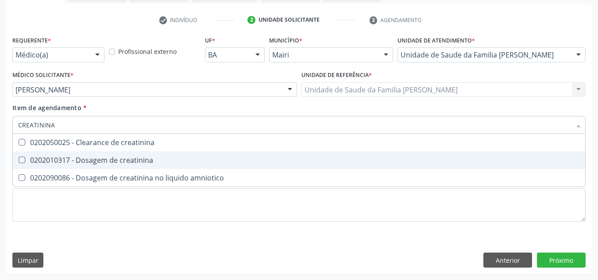
click at [24, 158] on creatinina at bounding box center [22, 160] width 7 height 7
click at [19, 158] on creatinina "checkbox" at bounding box center [16, 160] width 6 height 6
checkbox creatinina "true"
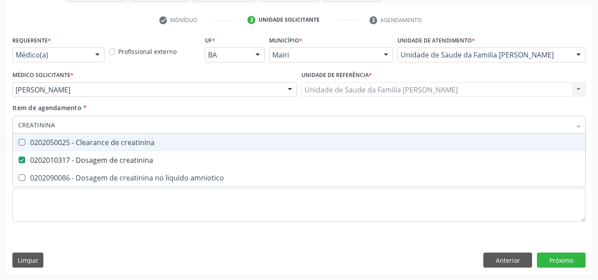
click at [62, 123] on input "CREATININA" at bounding box center [294, 125] width 553 height 18
type input "CREAT"
checkbox creatinina "false"
checkbox amniotico "true"
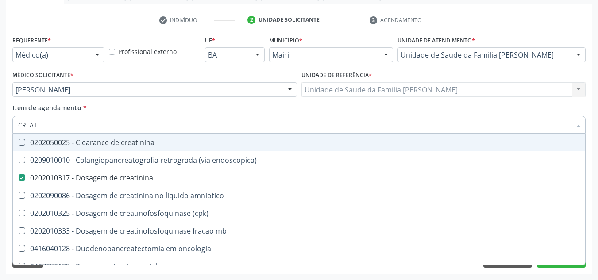
type input "CREA"
checkbox creatinina "false"
checkbox \(cpk\) "true"
type input "C"
checkbox \(cpk\) "false"
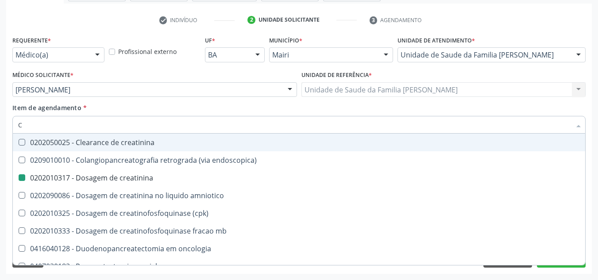
checkbox oncologia "false"
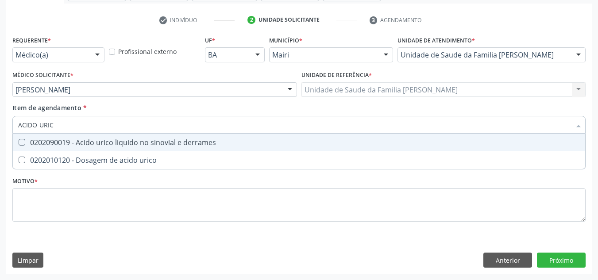
type input "ACIDO URICO"
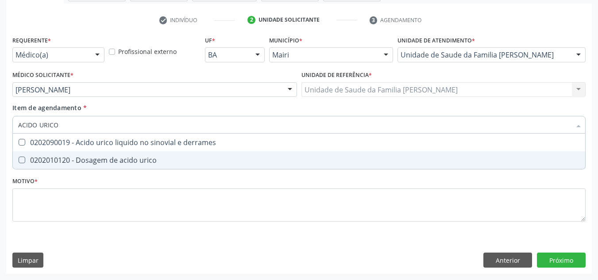
drag, startPoint x: 24, startPoint y: 162, endPoint x: 29, endPoint y: 153, distance: 9.5
click at [25, 161] on urico at bounding box center [22, 160] width 7 height 7
click at [19, 161] on urico "checkbox" at bounding box center [16, 160] width 6 height 6
checkbox urico "true"
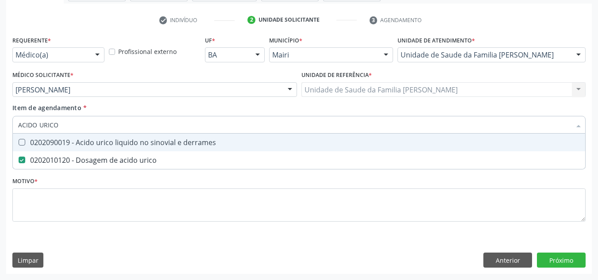
click at [62, 129] on input "ACIDO URICO" at bounding box center [294, 125] width 553 height 18
type input "ACIDO"
checkbox urico "false"
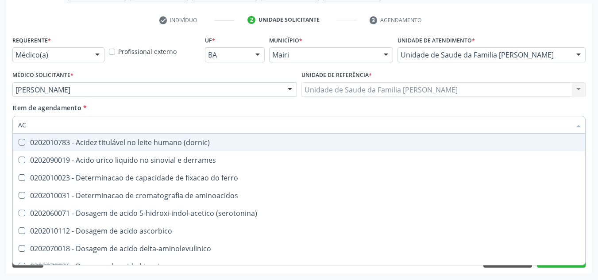
type input "A"
checkbox urico "false"
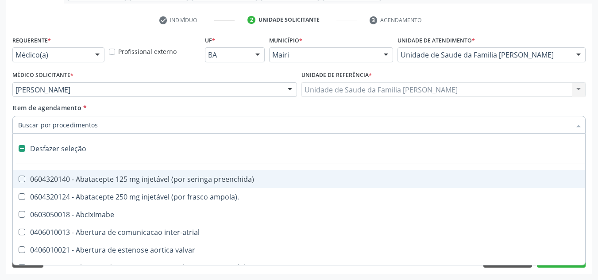
type input "G"
checkbox pleuroscopia\) "true"
checkbox inalante\) "true"
checkbox bilateral "true"
checkbox Bursectomia "true"
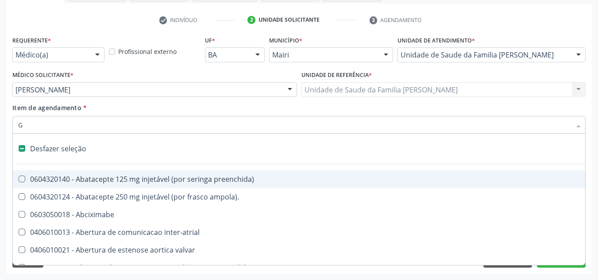
checkbox hospitais "true"
checkbox projecoes\) "true"
checkbox 67 "true"
checkbox adolescente\) "true"
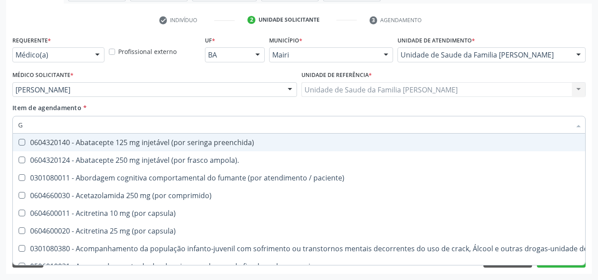
type input "GL"
checkbox pé\) "true"
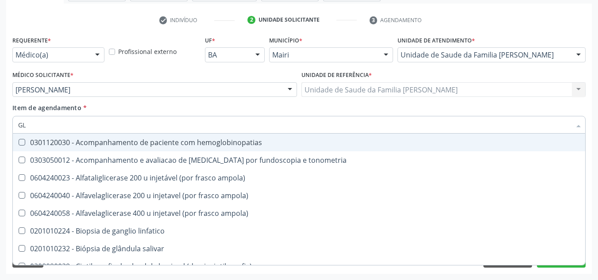
type input "GLI"
checkbox globular "true"
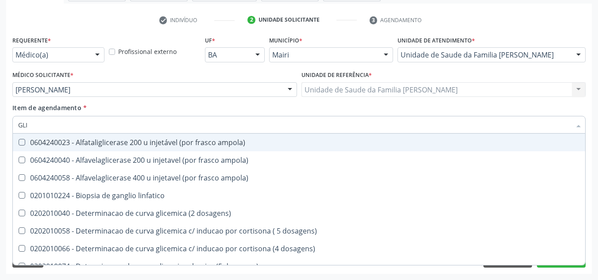
type input "GLIC"
checkbox glicosilada "true"
checkbox triglicerideos "false"
type input "GLICO"
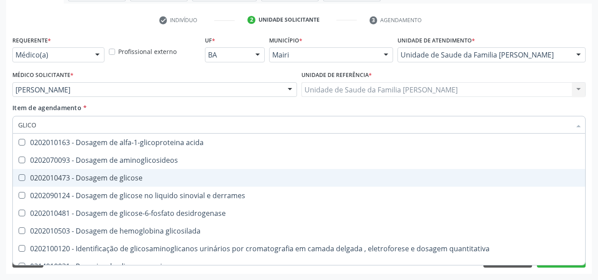
drag, startPoint x: 21, startPoint y: 176, endPoint x: 31, endPoint y: 143, distance: 35.0
click at [21, 175] on glicose at bounding box center [22, 178] width 7 height 7
click at [19, 175] on glicose "checkbox" at bounding box center [16, 178] width 6 height 6
checkbox glicose "true"
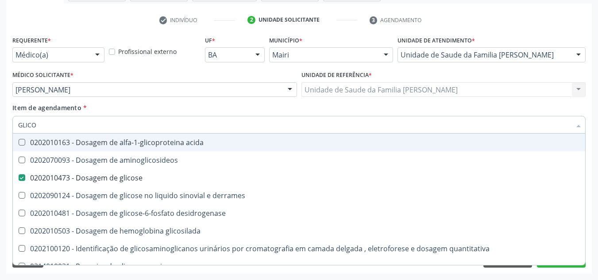
click at [50, 126] on input "GLICO" at bounding box center [294, 125] width 553 height 18
type input "GLIC"
checkbox glicose "false"
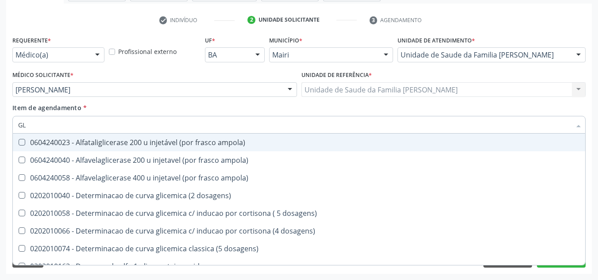
type input "G"
checkbox glicose "false"
checkbox derrames "false"
checkbox triglicerideos "false"
checkbox capilar "false"
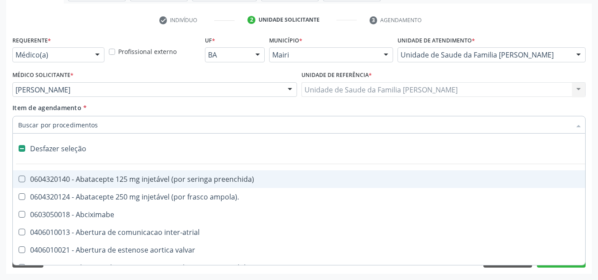
type input "H"
checkbox lactente\) "true"
checkbox joelho "true"
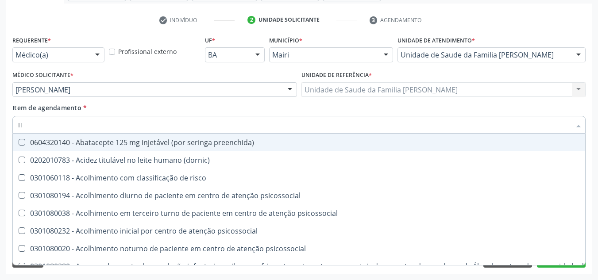
type input "HE"
checkbox removível "true"
checkbox hdl "false"
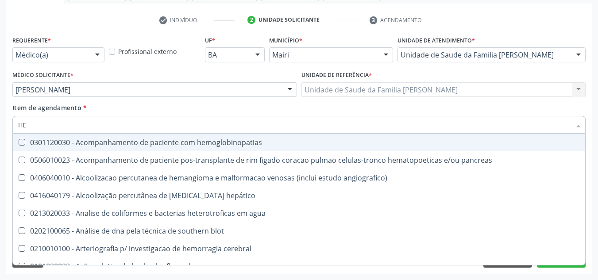
type input "HEM"
checkbox transplante "true"
checkbox completo "false"
type input "HEMO"
checkbox carboxi-hemoglobina "true"
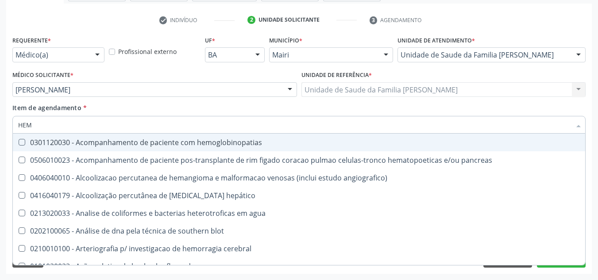
checkbox transplante "false"
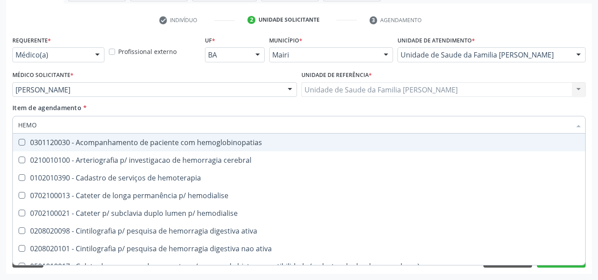
type input "HEMOG"
checkbox carboxi-hemoglobina "true"
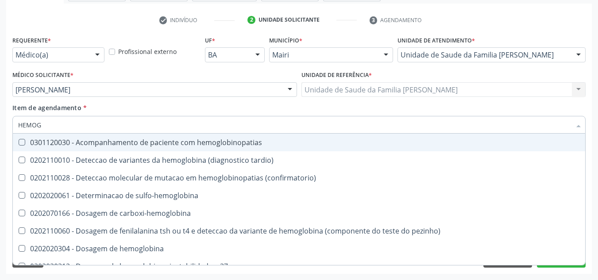
type input "HEMOGL"
checkbox completo "false"
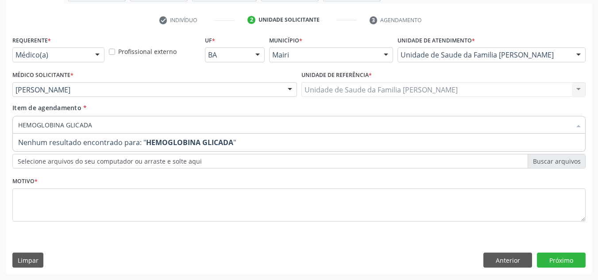
click at [92, 126] on input "HEMOGLOBINA GLICADA" at bounding box center [294, 125] width 553 height 18
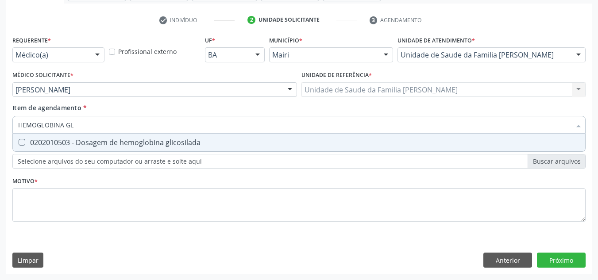
type input "HEMOGLOBINA G"
click at [23, 147] on span "0202010503 - Dosagem de hemoglobina glicosilada" at bounding box center [299, 143] width 573 height 18
checkbox glicosilada "true"
click at [88, 130] on input "HEMOGLOBINA G" at bounding box center [294, 125] width 553 height 18
type input "HEMOGLOBINA"
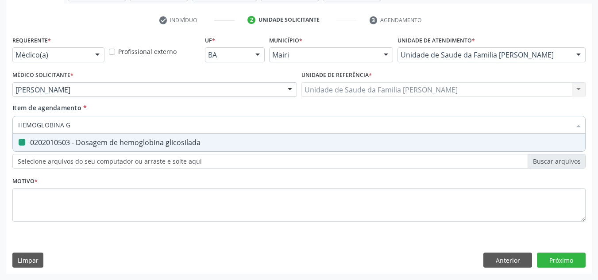
checkbox glicosilada "false"
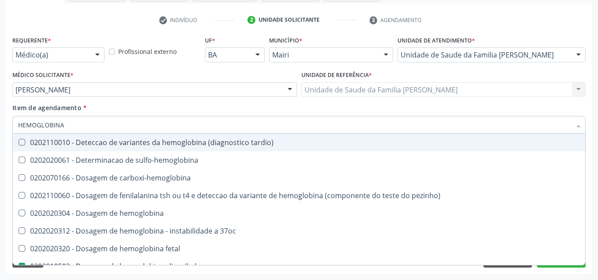
type input "HEMOGLOBIN"
checkbox glicosilada "false"
checkbox hemoglobina "true"
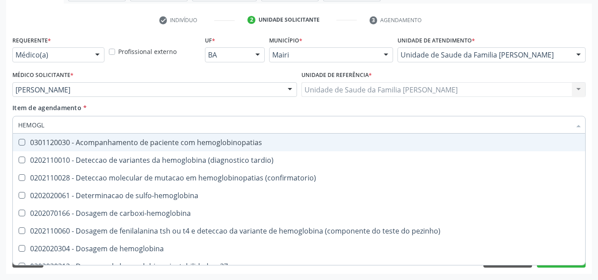
type input "HEMOG"
checkbox s "true"
type input "HEMO"
checkbox glicosilada "false"
checkbox s "false"
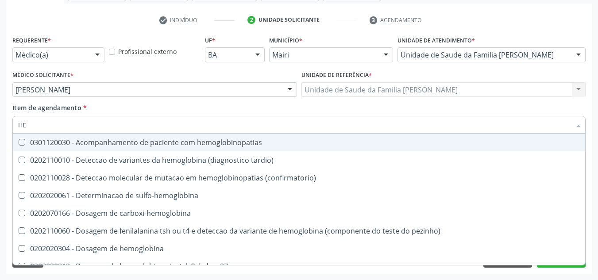
type input "H"
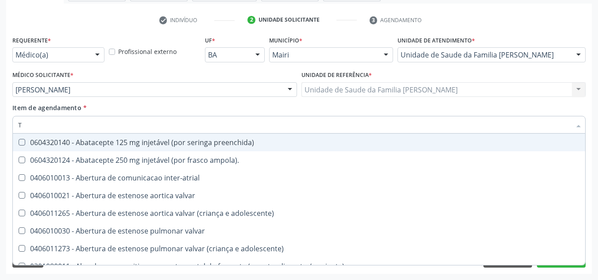
type input "TG"
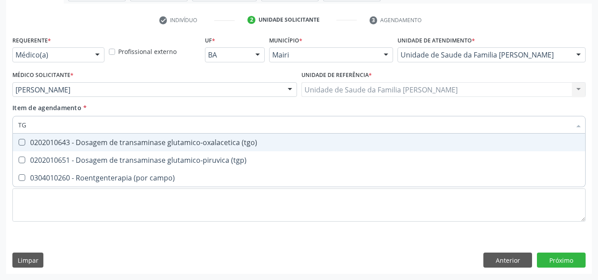
drag, startPoint x: 19, startPoint y: 143, endPoint x: 18, endPoint y: 168, distance: 24.9
click at [17, 151] on span "0202010643 - Dosagem de transaminase glutamico-oxalacetica (tgo)" at bounding box center [299, 143] width 573 height 18
checkbox \(tgo\) "true"
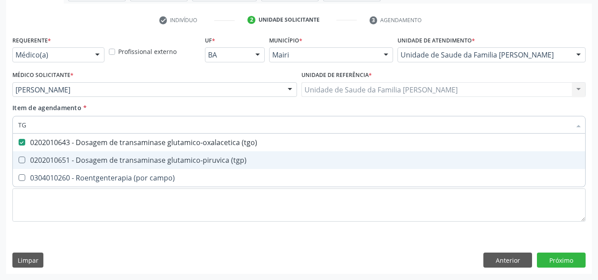
click at [21, 156] on span "0202010651 - Dosagem de transaminase glutamico-piruvica (tgp)" at bounding box center [299, 160] width 573 height 18
checkbox \(tgp\) "true"
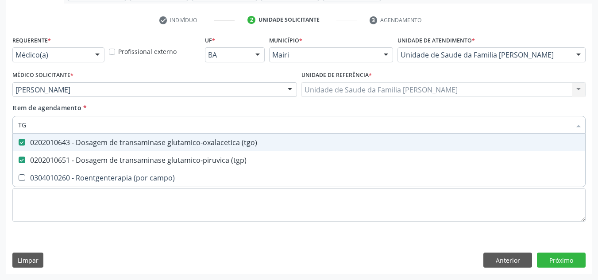
click at [29, 124] on input "TG" at bounding box center [294, 125] width 553 height 18
type input "T"
checkbox \(tgo\) "false"
checkbox \(tgp\) "false"
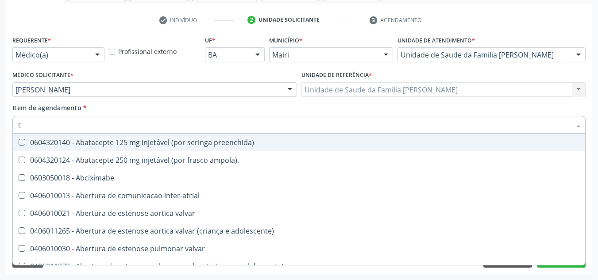
type input "EA"
checkbox hepático "true"
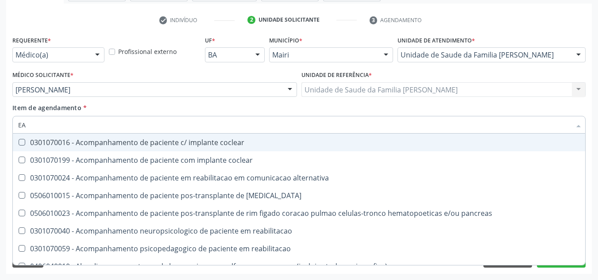
type input "E"
checkbox creatinina "false"
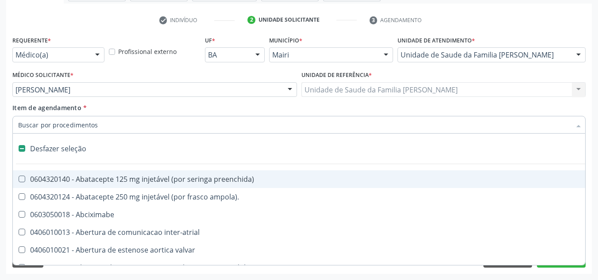
type input "U"
checkbox ureia "true"
checkbox sexual "true"
checkbox aparentado "true"
checkbox transplante "true"
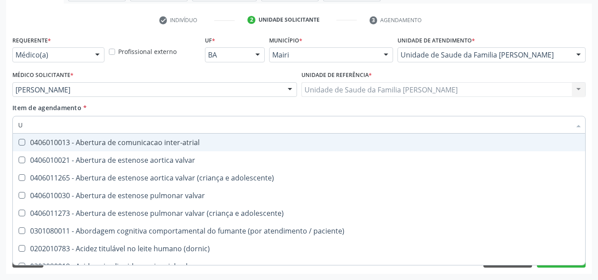
type input "UR"
checkbox lisa "true"
checkbox nivel "true"
type input "URI"
checkbox multiprofissional "true"
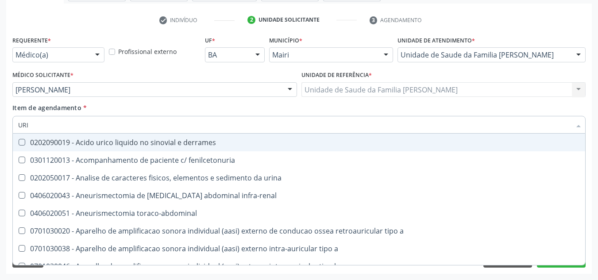
type input "URIN"
checkbox urico "false"
type input "URINA"
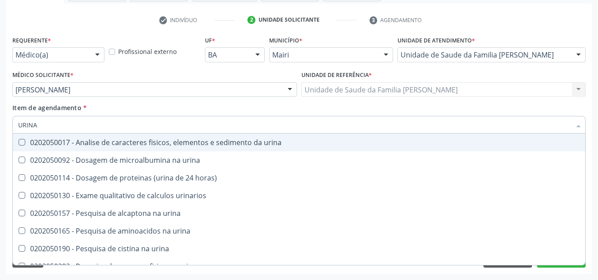
drag, startPoint x: 21, startPoint y: 144, endPoint x: 28, endPoint y: 141, distance: 7.4
click at [26, 142] on div "0202050017 - Analise de caracteres fisicos, elementos e sedimento da urina" at bounding box center [299, 142] width 562 height 7
checkbox urina "true"
click at [56, 124] on input "URINA" at bounding box center [294, 125] width 553 height 18
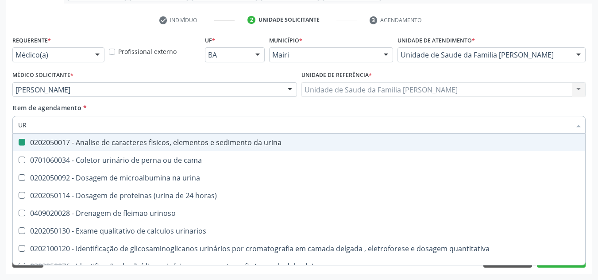
type input "U"
checkbox urina "false"
checkbox \(urina\) "false"
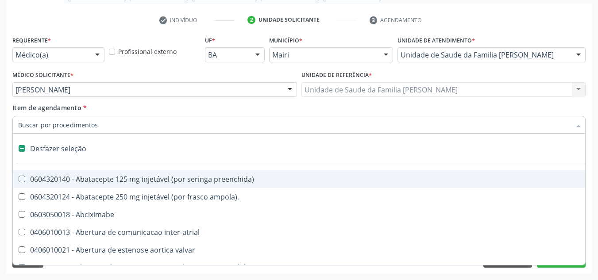
type input "F"
checkbox reabilitacao "true"
checkbox urina "false"
type input "FE"
checkbox reabilitacao "false"
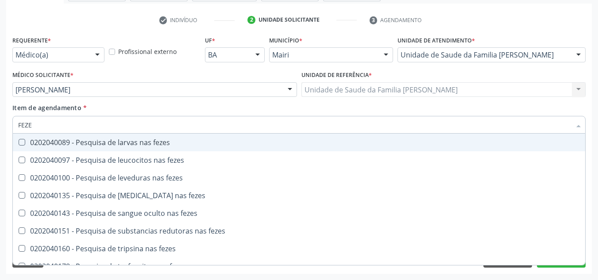
type input "FEZES"
click at [21, 141] on fezes at bounding box center [22, 142] width 7 height 7
click at [19, 141] on fezes "checkbox" at bounding box center [16, 143] width 6 height 6
checkbox fezes "true"
click at [195, 105] on div "Item de agendamento * FEZES Desfazer seleção 0202040089 - Pesquisa de larvas na…" at bounding box center [299, 117] width 574 height 28
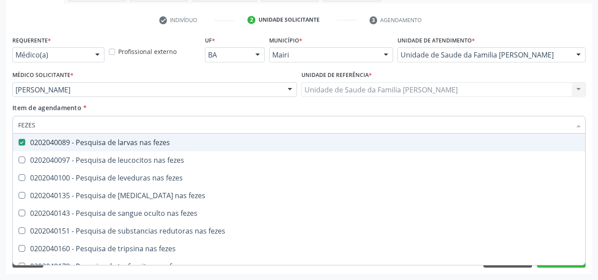
checkbox fezes "true"
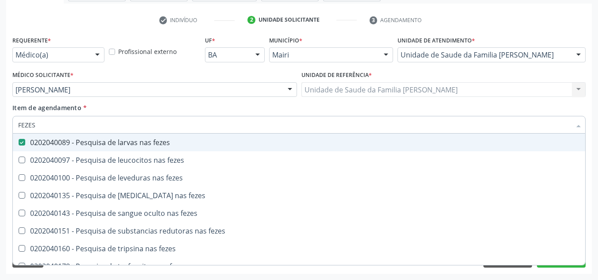
checkbox fezes "true"
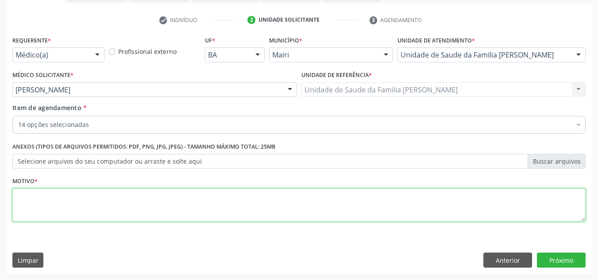
click at [150, 204] on textarea at bounding box center [299, 206] width 574 height 34
type textarea "AVALIAÇÃO SOLICITADO POR DRA. LIZ"
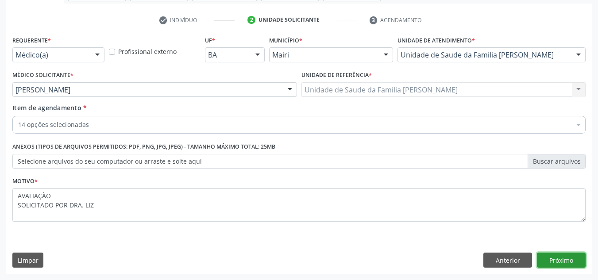
click at [559, 256] on button "Próximo" at bounding box center [561, 260] width 49 height 15
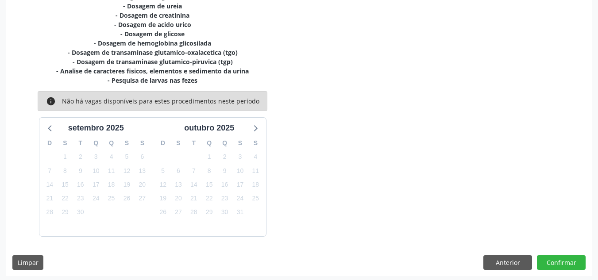
scroll to position [252, 0]
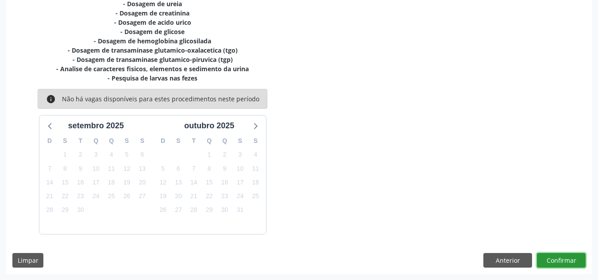
click at [555, 259] on button "Confirmar" at bounding box center [561, 260] width 49 height 15
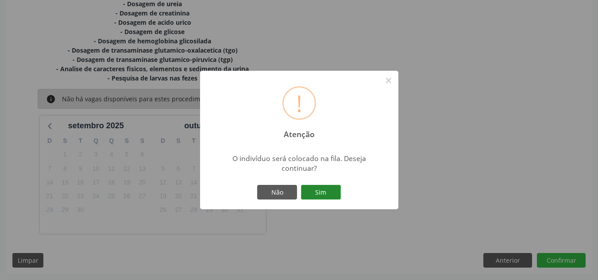
click at [322, 190] on button "Sim" at bounding box center [321, 192] width 40 height 15
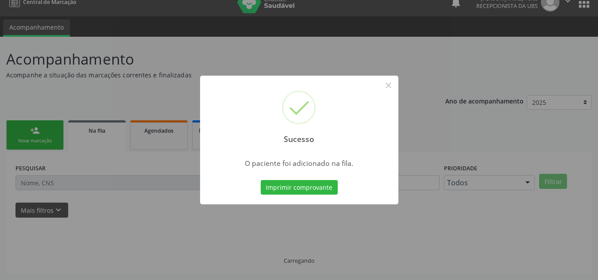
scroll to position [12, 0]
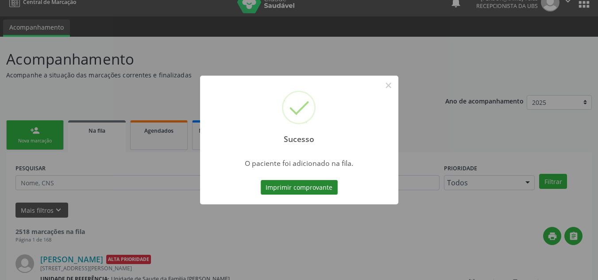
click at [308, 189] on button "Imprimir comprovante" at bounding box center [299, 187] width 77 height 15
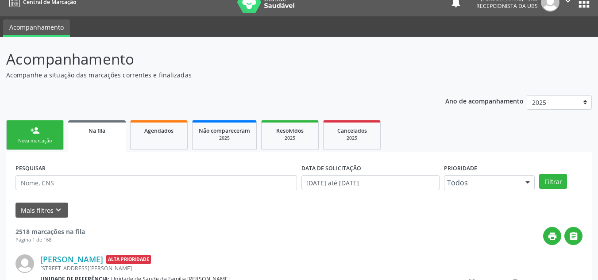
scroll to position [12, 0]
